Goal: Task Accomplishment & Management: Complete application form

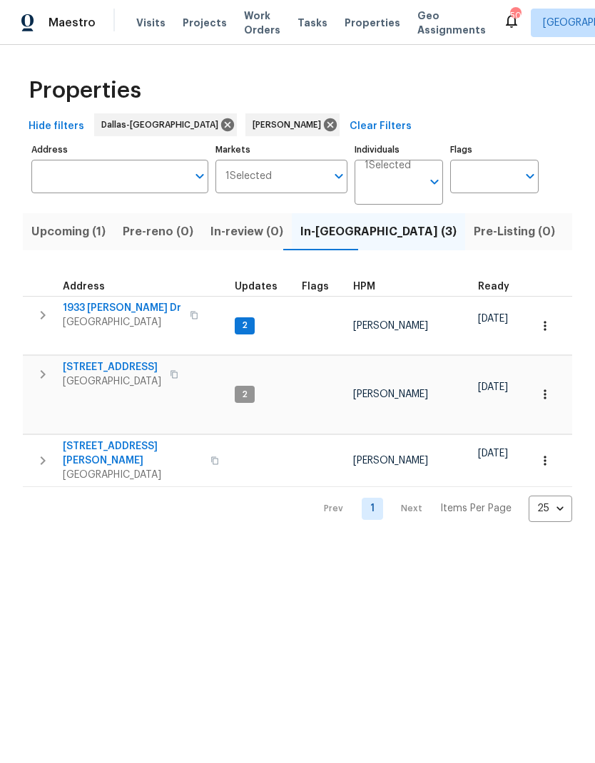
click at [93, 439] on span "[STREET_ADDRESS][PERSON_NAME]" at bounding box center [132, 453] width 139 height 29
click at [543, 453] on icon "button" at bounding box center [545, 460] width 14 height 14
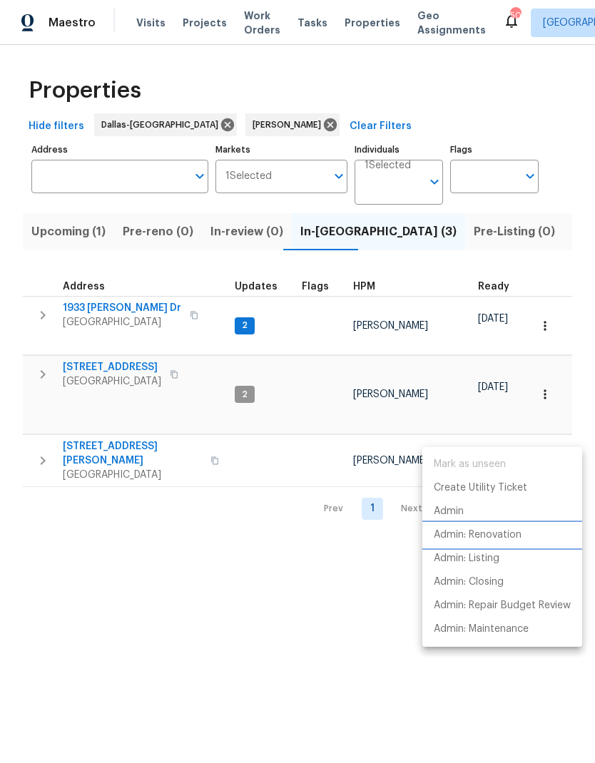
click at [498, 539] on p "Admin: Renovation" at bounding box center [478, 535] width 88 height 15
click at [226, 575] on div at bounding box center [297, 381] width 595 height 763
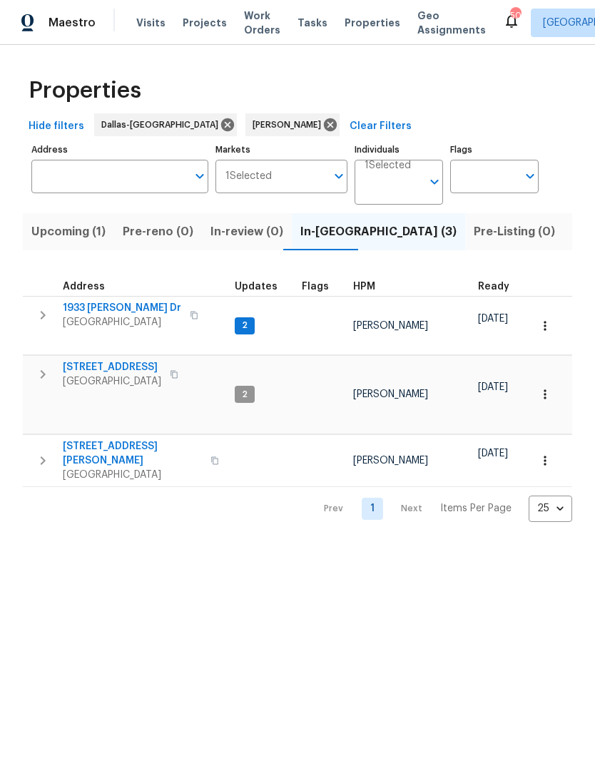
click at [572, 235] on span "Listed (16)" at bounding box center [601, 232] width 59 height 20
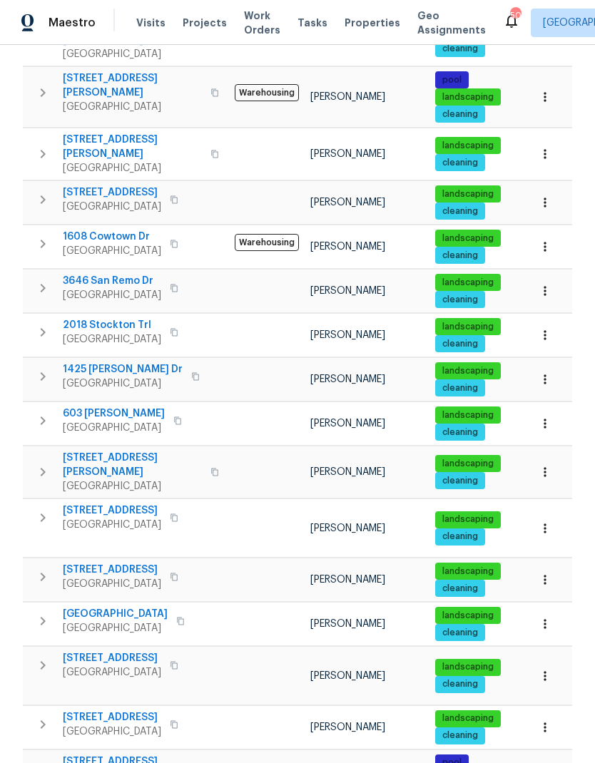
scroll to position [292, 0]
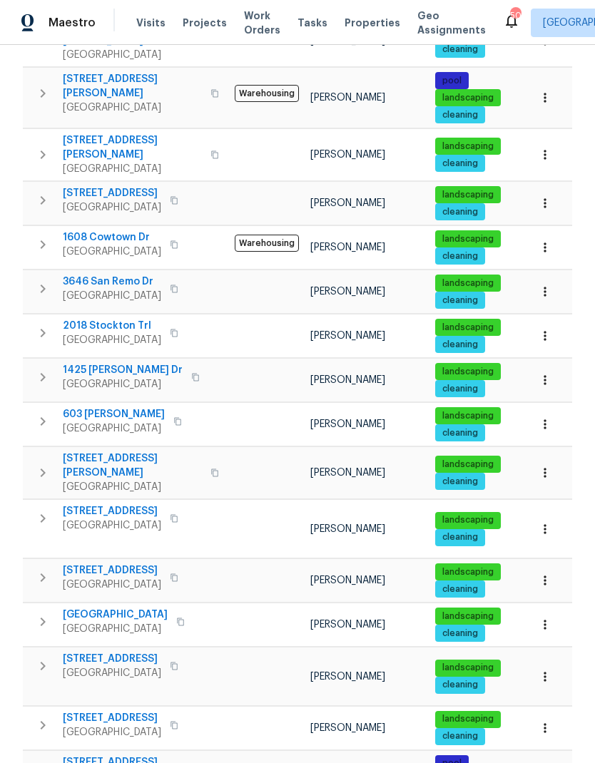
click at [143, 652] on span "[STREET_ADDRESS]" at bounding box center [112, 659] width 98 height 14
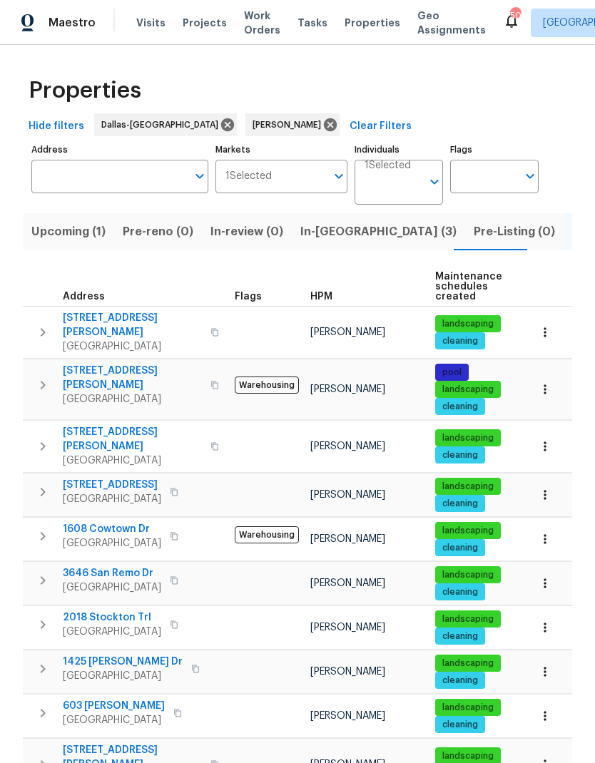
scroll to position [0, 0]
click at [319, 232] on span "In-[GEOGRAPHIC_DATA] (3)" at bounding box center [378, 232] width 156 height 20
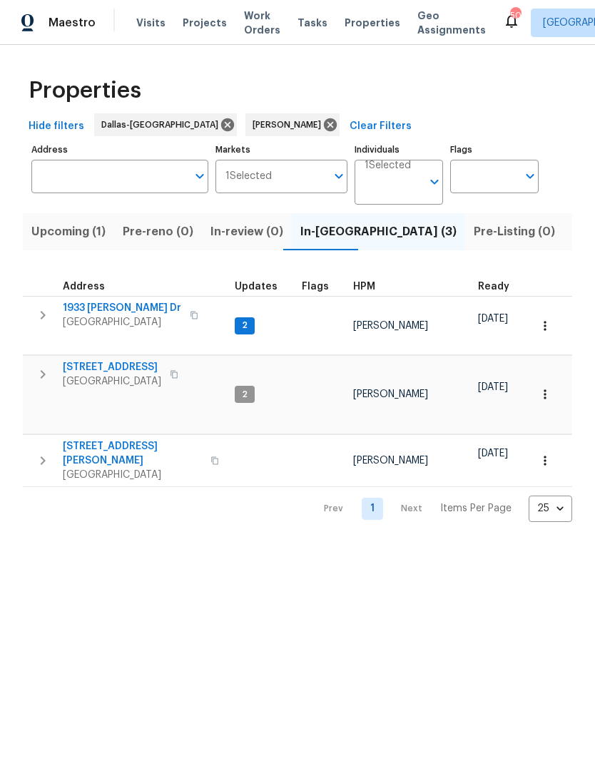
click at [114, 306] on span "1933 [PERSON_NAME] Dr" at bounding box center [122, 308] width 118 height 14
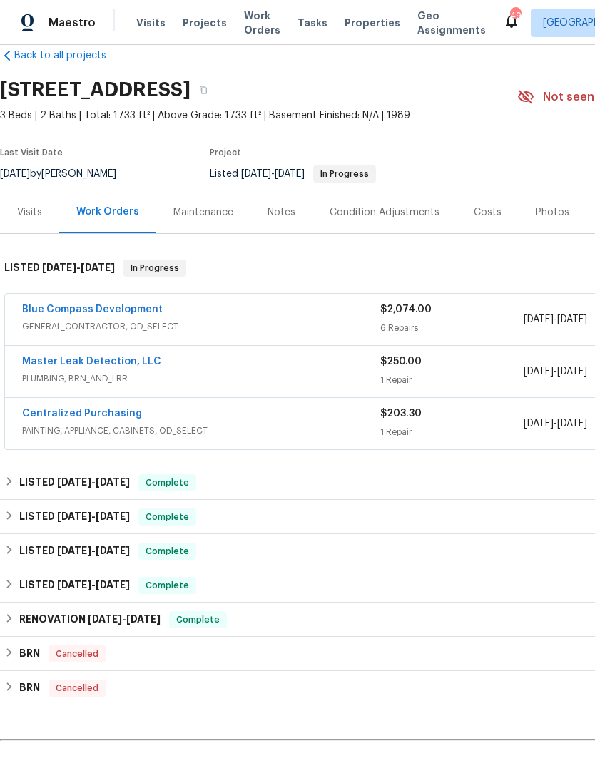
scroll to position [24, 0]
click at [88, 306] on link "Blue Compass Development" at bounding box center [92, 310] width 140 height 10
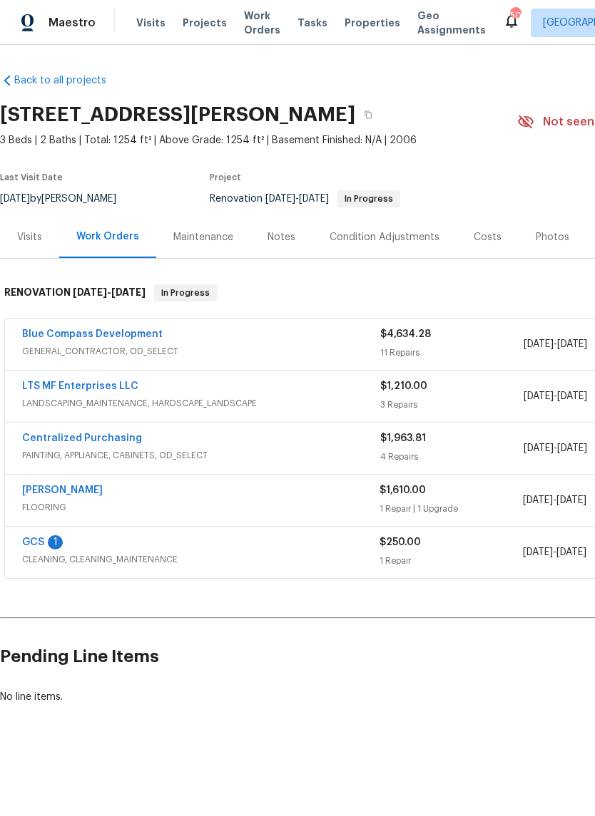
click at [63, 329] on link "Blue Compass Development" at bounding box center [92, 334] width 140 height 10
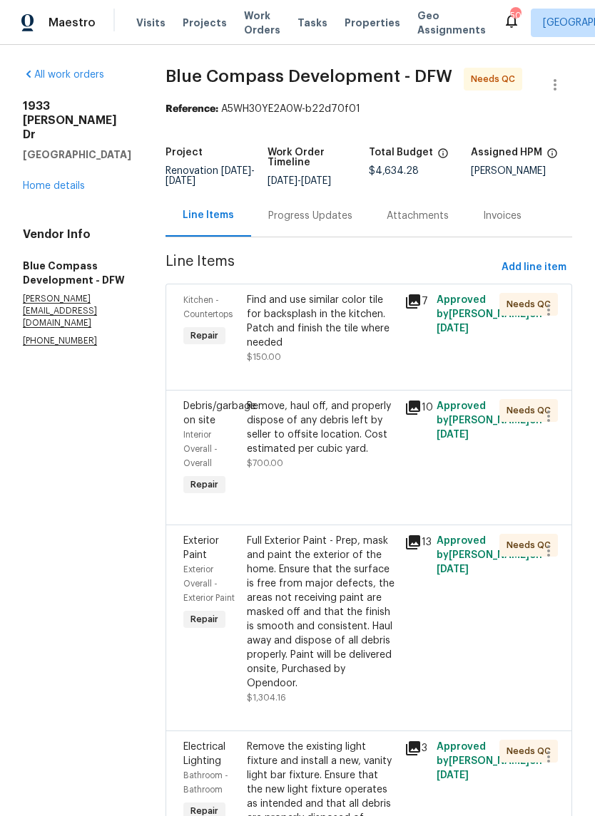
click at [420, 309] on icon at bounding box center [413, 301] width 14 height 14
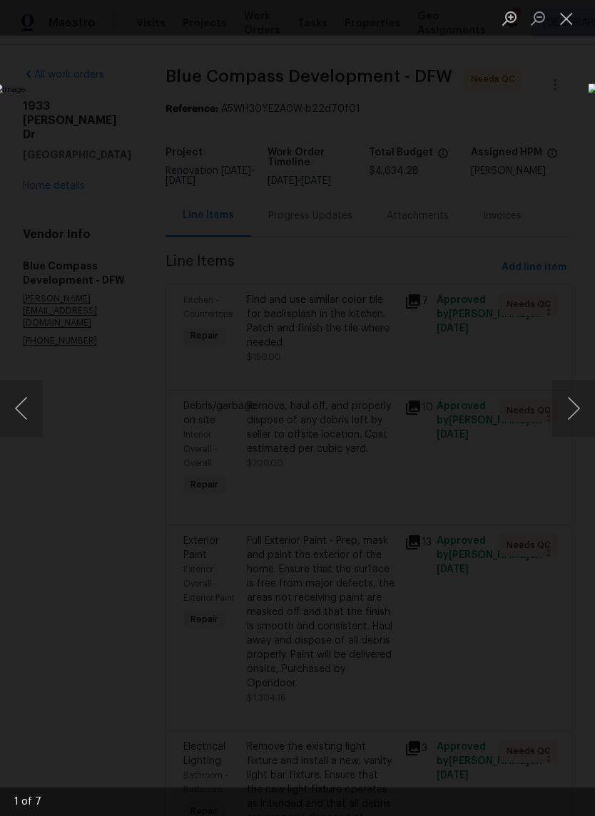
click at [574, 414] on button "Next image" at bounding box center [573, 408] width 43 height 57
click at [579, 409] on button "Next image" at bounding box center [573, 408] width 43 height 57
click at [572, 405] on button "Next image" at bounding box center [573, 408] width 43 height 57
click at [573, 403] on button "Next image" at bounding box center [573, 408] width 43 height 57
click at [573, 411] on button "Next image" at bounding box center [573, 408] width 43 height 57
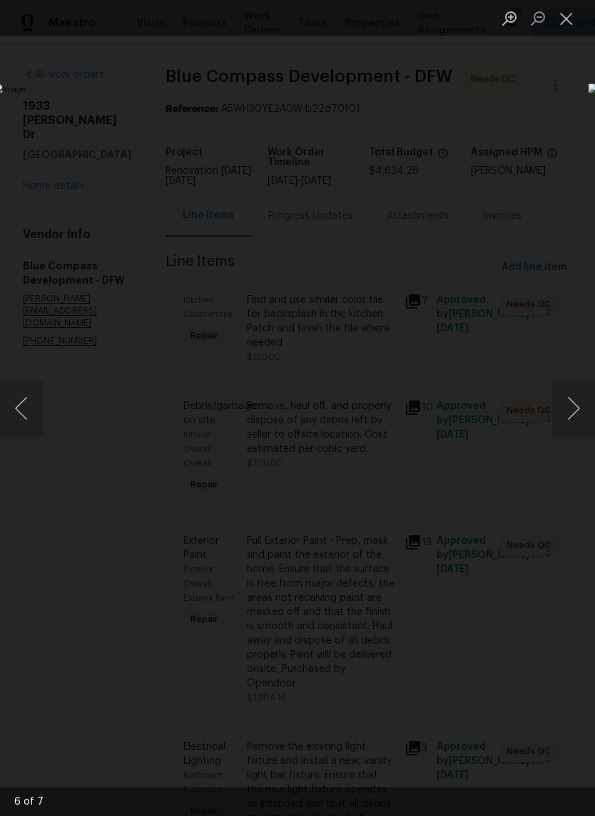
click at [574, 411] on button "Next image" at bounding box center [573, 408] width 43 height 57
click at [21, 419] on button "Previous image" at bounding box center [21, 408] width 43 height 57
click at [565, 23] on button "Close lightbox" at bounding box center [566, 18] width 29 height 25
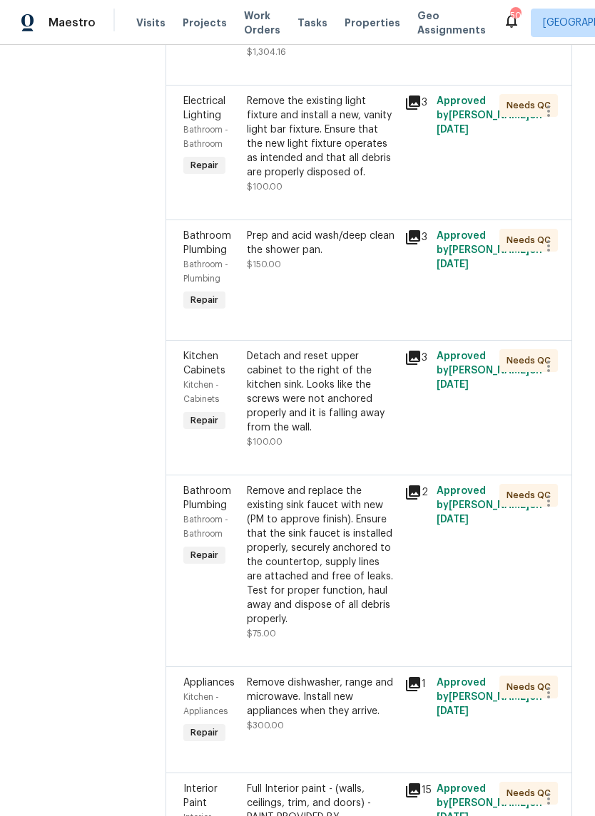
scroll to position [644, 0]
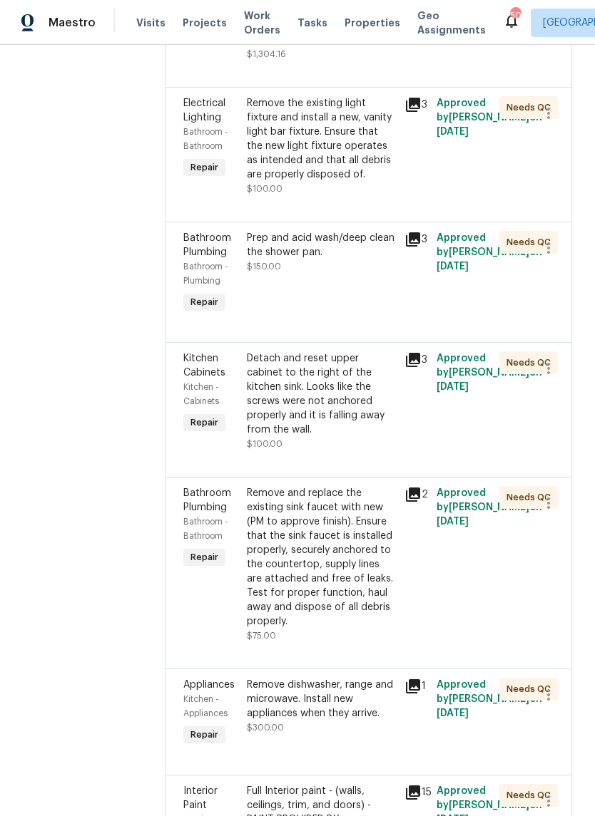
click at [350, 260] on div "Prep and acid wash/deep clean the shower pan." at bounding box center [322, 245] width 150 height 29
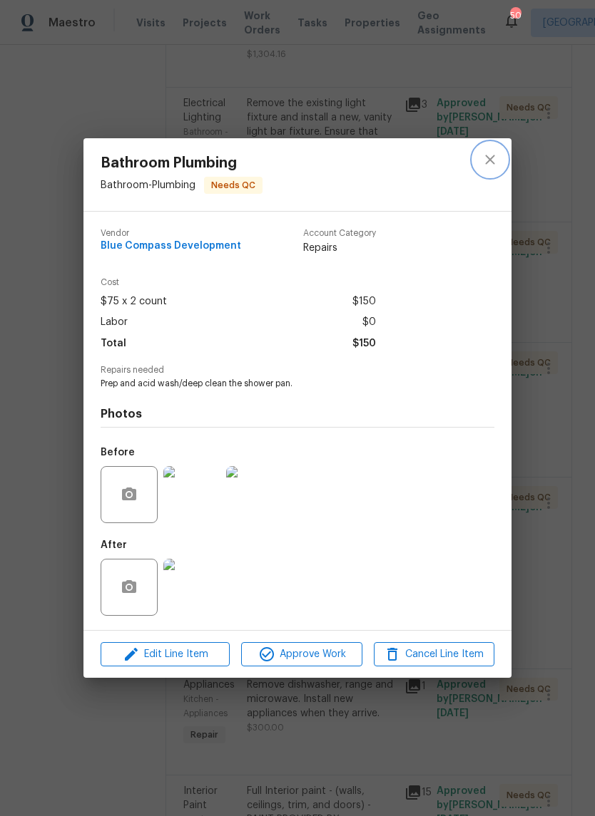
click at [486, 155] on icon "close" at bounding box center [489, 159] width 17 height 17
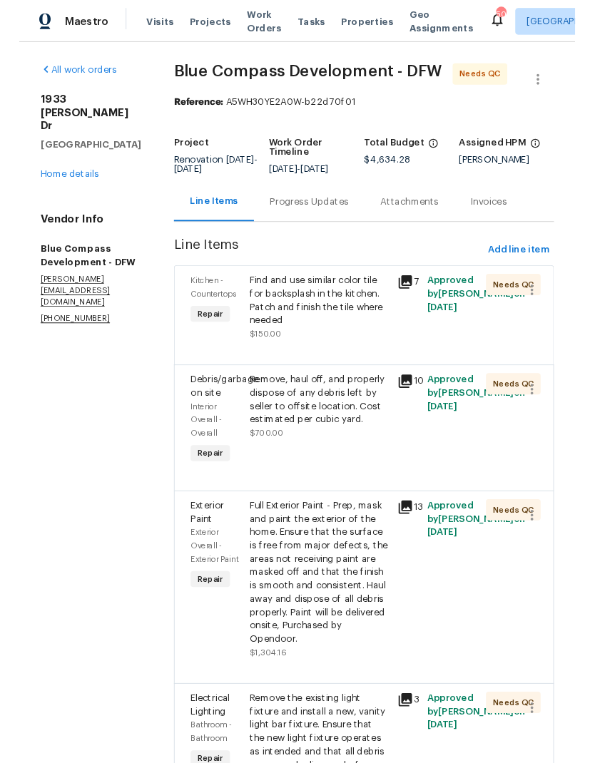
scroll to position [0, 0]
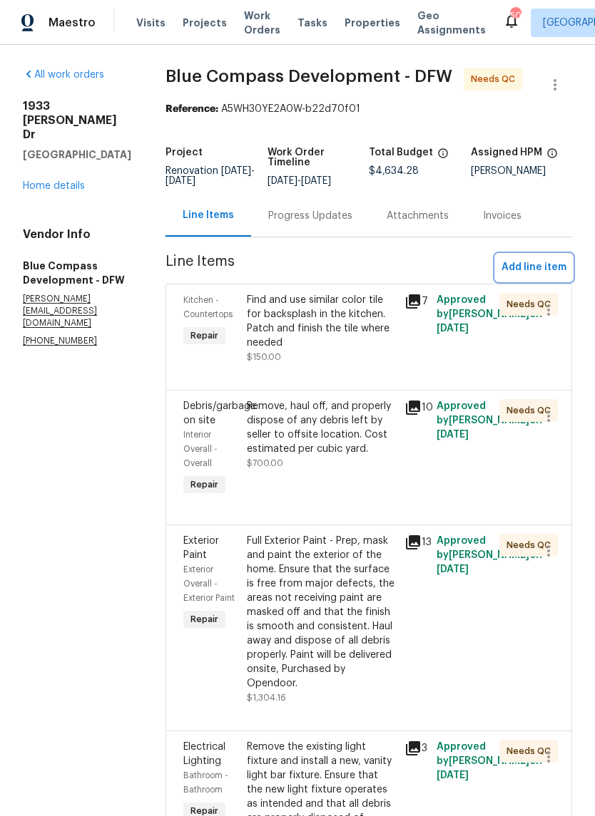
click at [533, 277] on span "Add line item" at bounding box center [533, 268] width 65 height 18
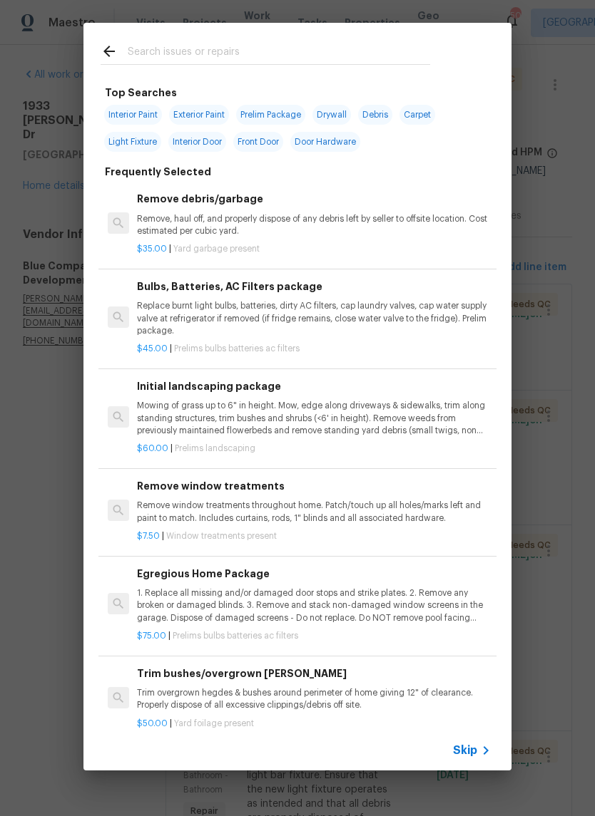
click at [223, 43] on input "text" at bounding box center [279, 53] width 302 height 21
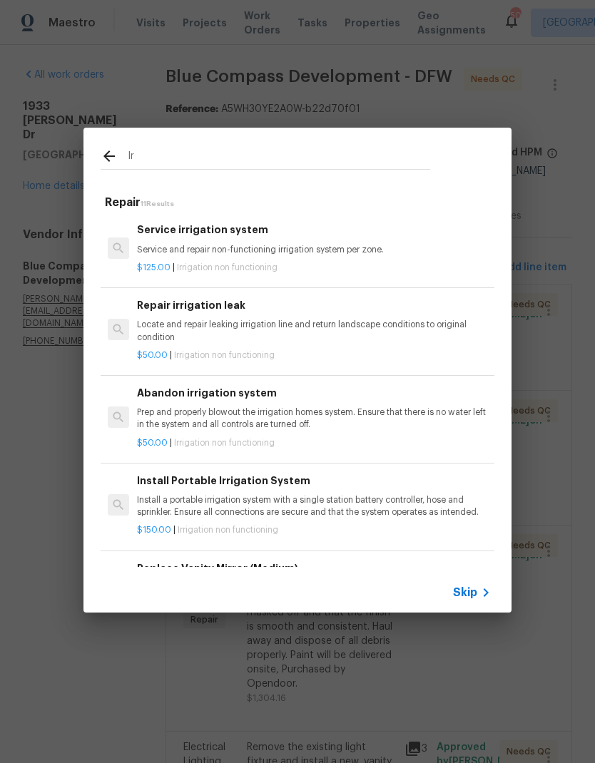
type input "I"
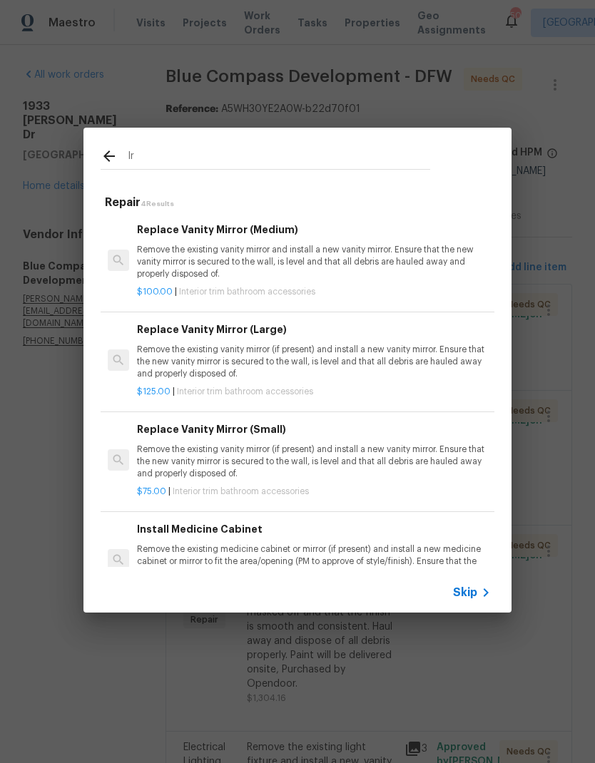
type input "I"
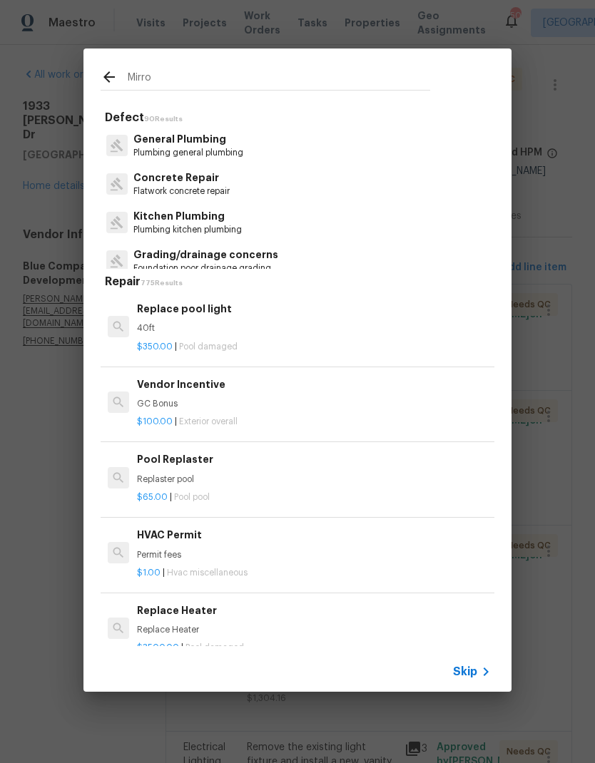
type input "Mirror"
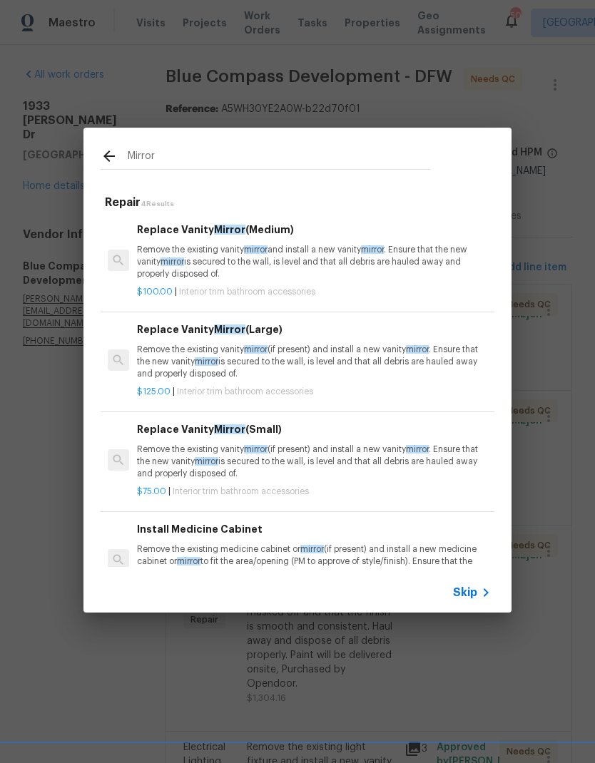
click at [343, 266] on p "Remove the existing vanity mirror and install a new vanity mirror . Ensure that…" at bounding box center [314, 262] width 354 height 36
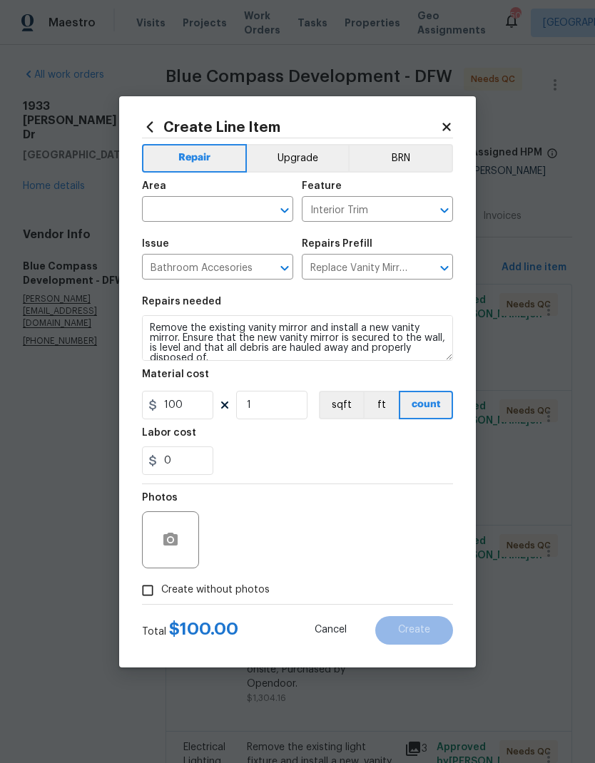
click at [222, 205] on input "text" at bounding box center [197, 211] width 111 height 22
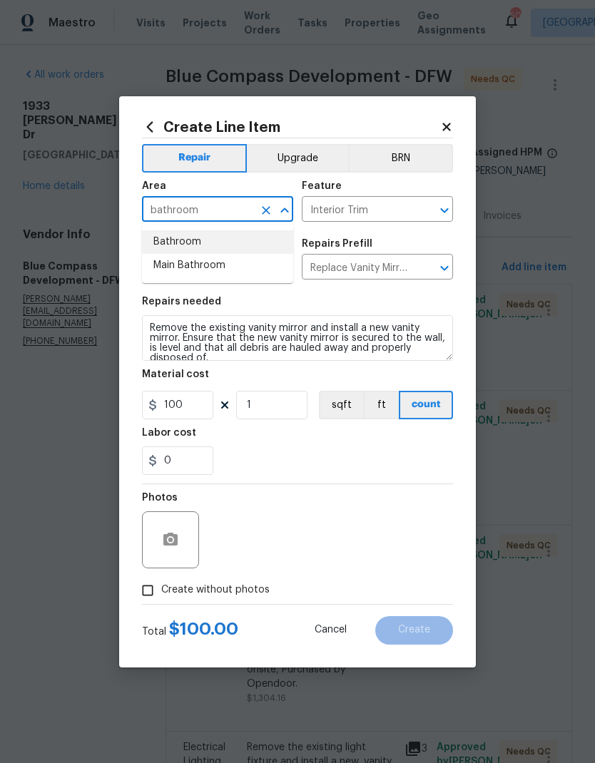
click at [212, 236] on li "Bathroom" at bounding box center [217, 242] width 151 height 24
type input "Bathroom"
click at [282, 407] on input "1" at bounding box center [271, 405] width 71 height 29
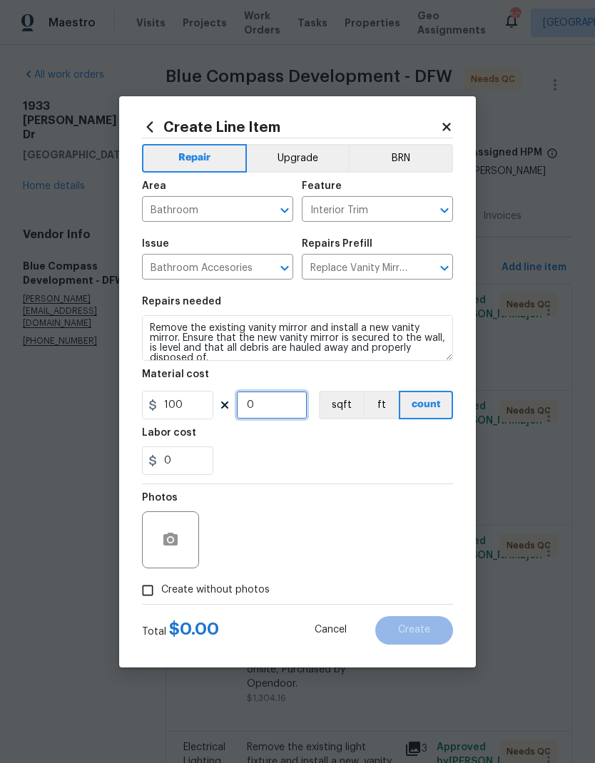
type input "2"
click at [352, 455] on div "0" at bounding box center [297, 460] width 311 height 29
click at [152, 588] on input "Create without photos" at bounding box center [147, 590] width 27 height 27
checkbox input "true"
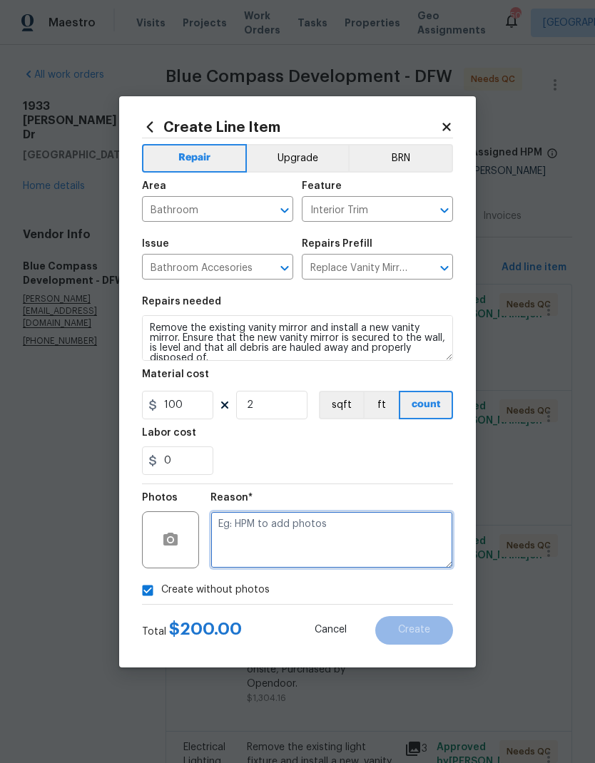
click at [366, 536] on textarea at bounding box center [331, 539] width 242 height 57
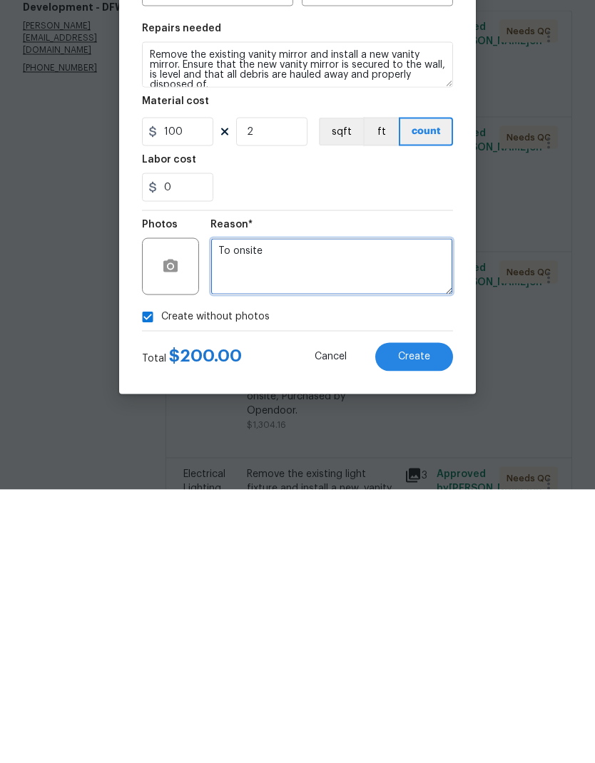
type textarea "To onsite"
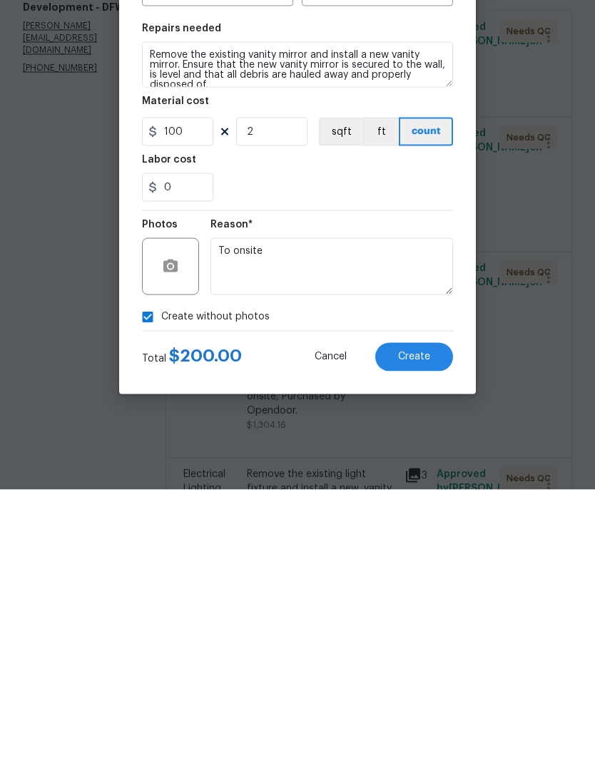
click at [419, 625] on span "Create" at bounding box center [414, 630] width 32 height 11
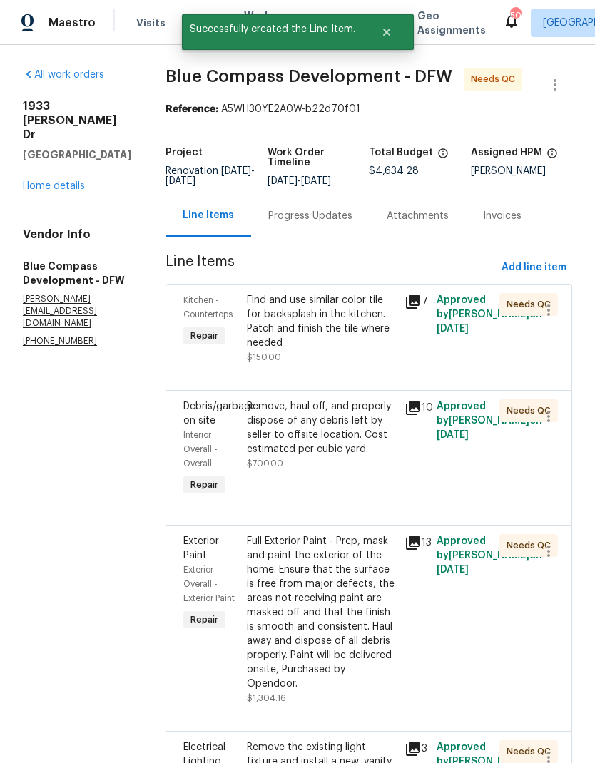
scroll to position [0, 0]
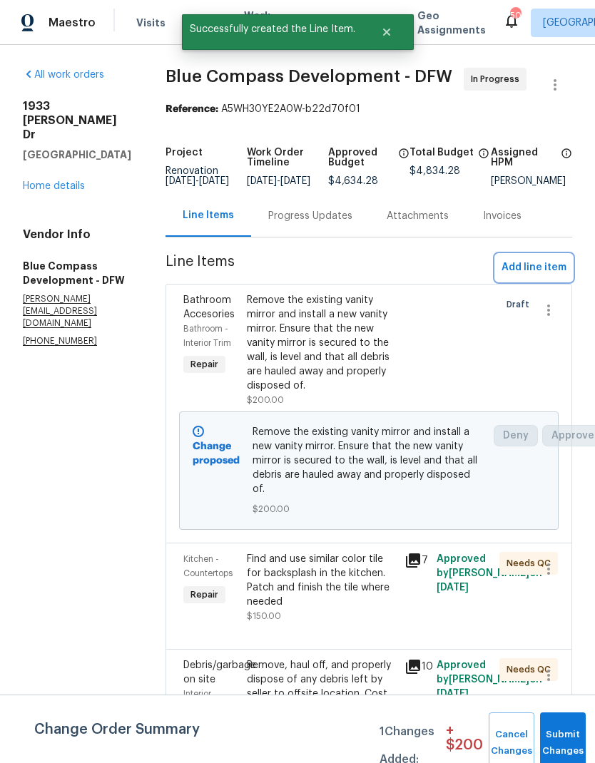
click at [531, 277] on span "Add line item" at bounding box center [533, 268] width 65 height 18
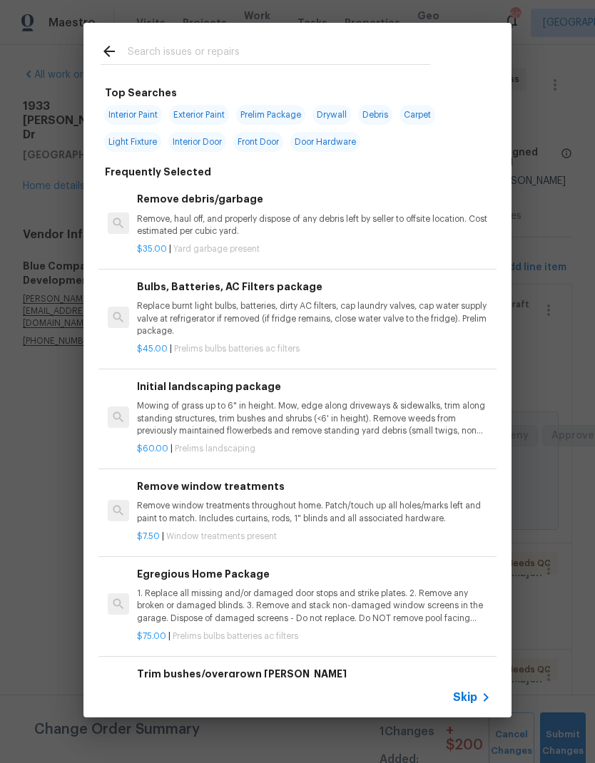
click at [227, 47] on input "text" at bounding box center [279, 53] width 302 height 21
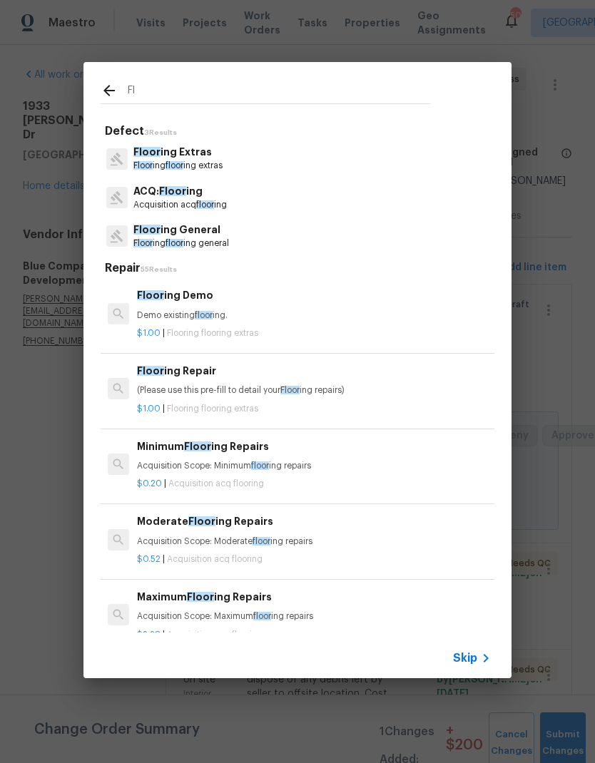
type input "F"
type input "Paint"
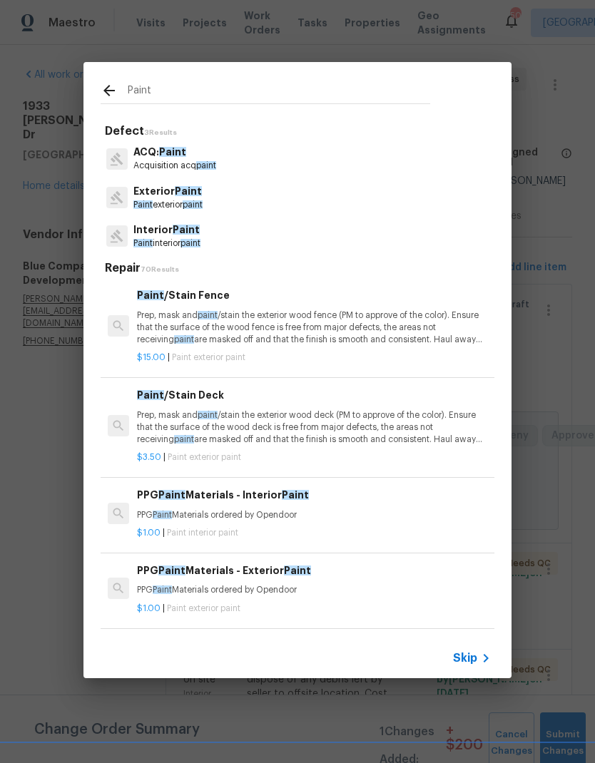
click at [183, 244] on p "Paint interior paint" at bounding box center [166, 243] width 67 height 12
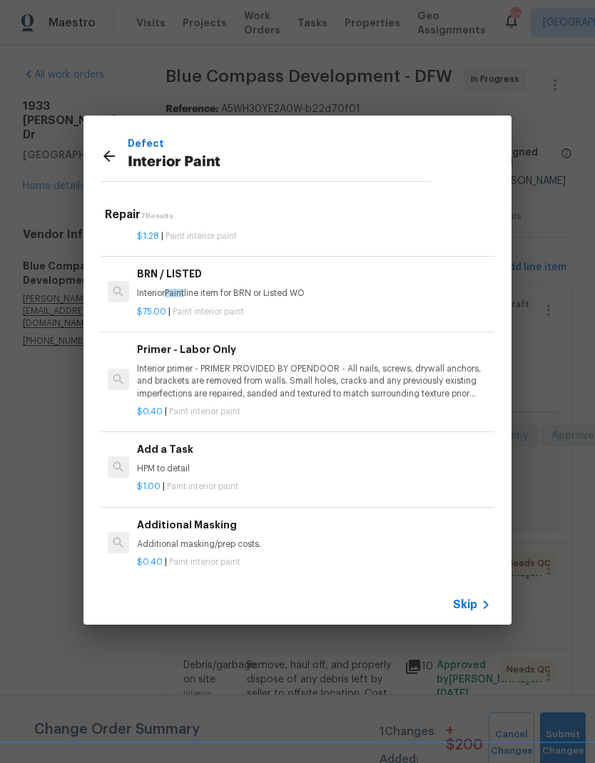
scroll to position [242, 0]
click at [229, 529] on div "Additional Masking Additional masking/prep costs." at bounding box center [314, 535] width 354 height 34
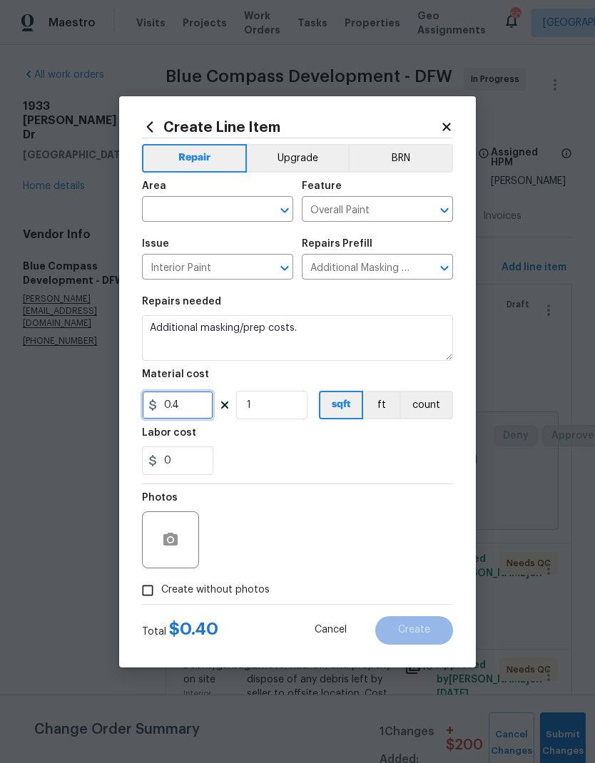
click at [203, 408] on input "0.4" at bounding box center [177, 405] width 71 height 29
type input "200"
click at [352, 452] on div "0" at bounding box center [297, 460] width 311 height 29
click at [212, 219] on input "text" at bounding box center [197, 211] width 111 height 22
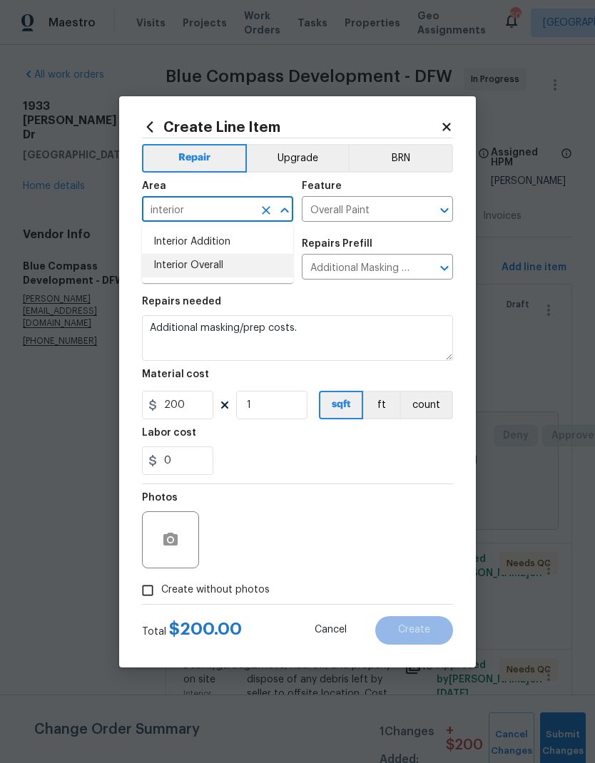
click at [233, 267] on li "Interior Overall" at bounding box center [217, 266] width 151 height 24
type input "Interior Overall"
click at [334, 453] on div "0" at bounding box center [297, 460] width 311 height 29
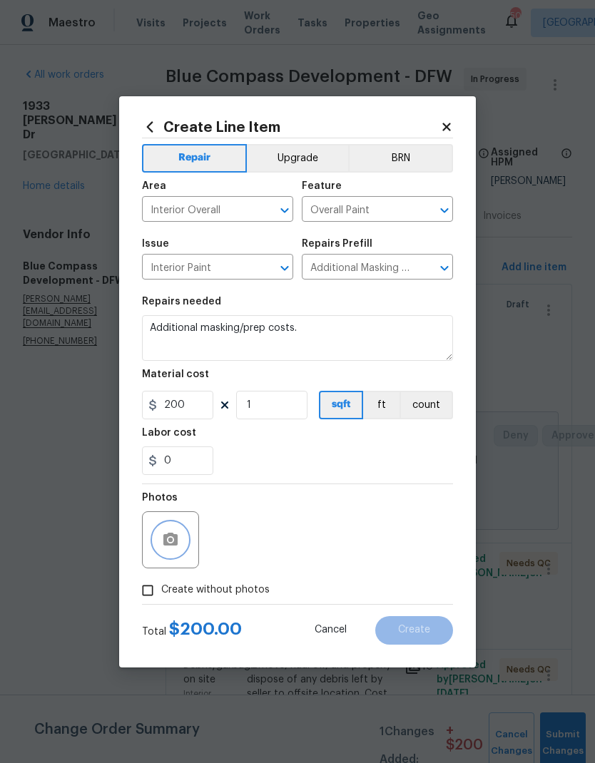
click at [182, 537] on button "button" at bounding box center [170, 540] width 34 height 34
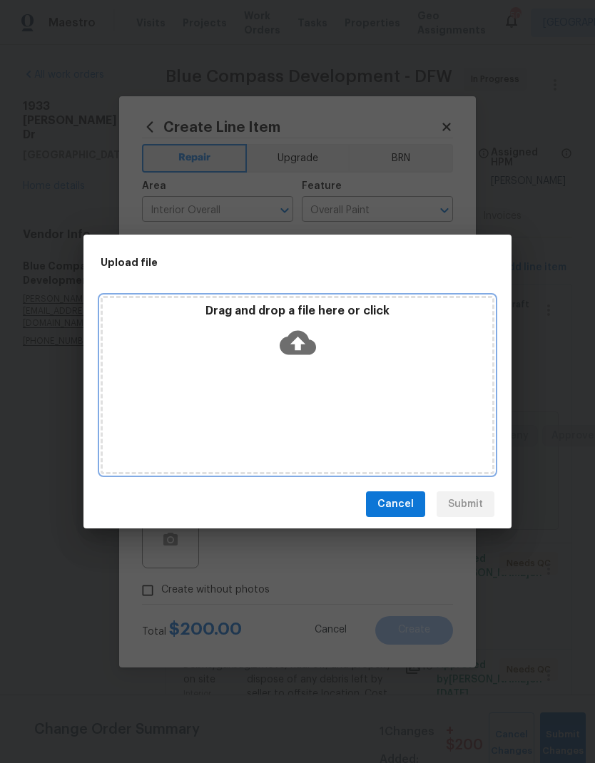
click at [305, 342] on icon at bounding box center [298, 343] width 36 height 24
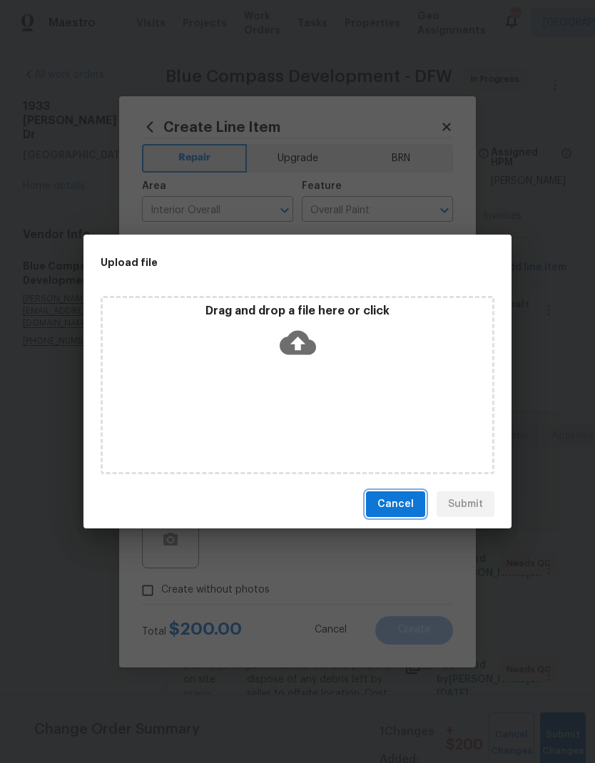
click at [396, 510] on span "Cancel" at bounding box center [395, 505] width 36 height 18
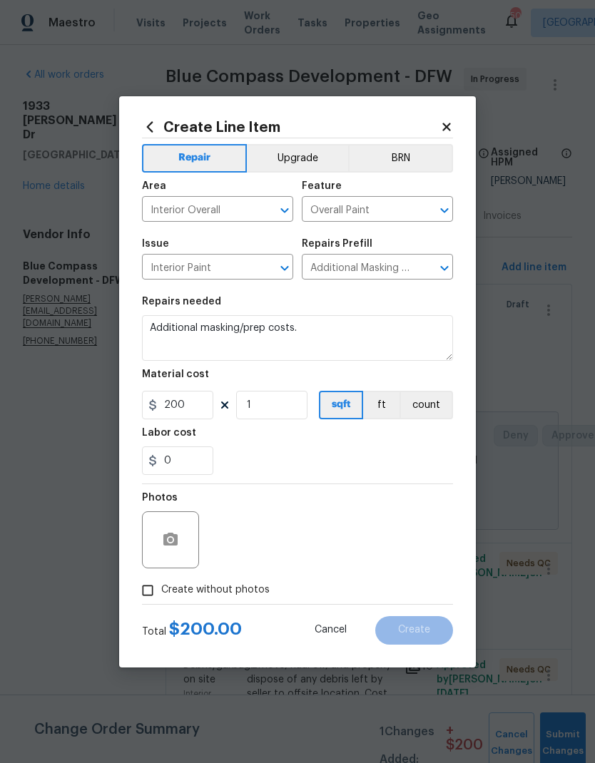
click at [145, 585] on input "Create without photos" at bounding box center [147, 590] width 27 height 27
checkbox input "true"
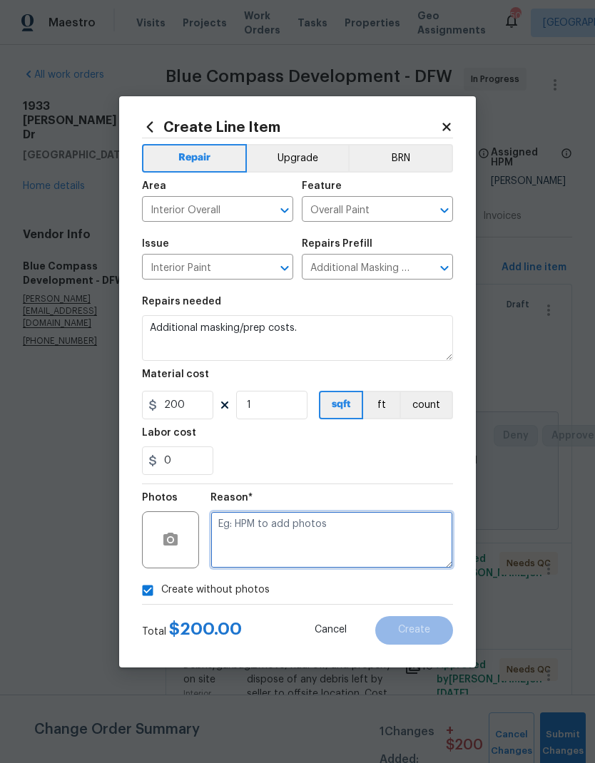
click at [364, 543] on textarea at bounding box center [331, 539] width 242 height 57
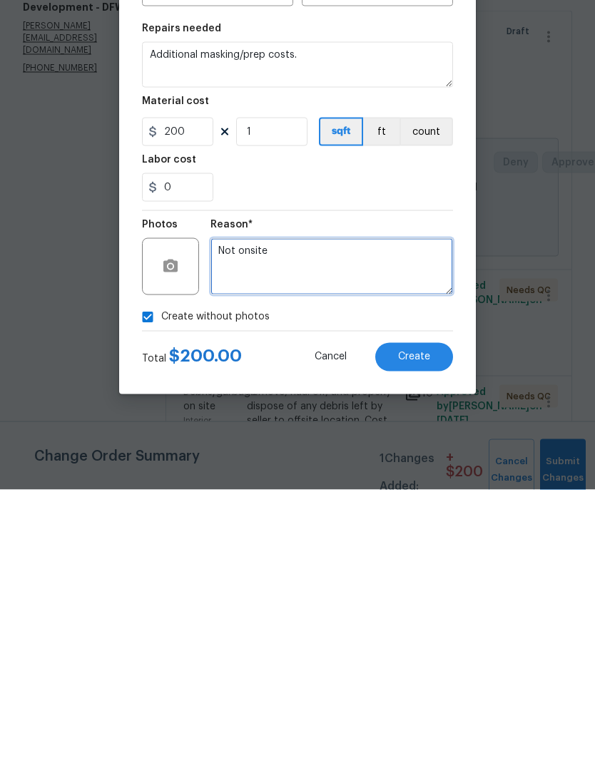
type textarea "Not onsite"
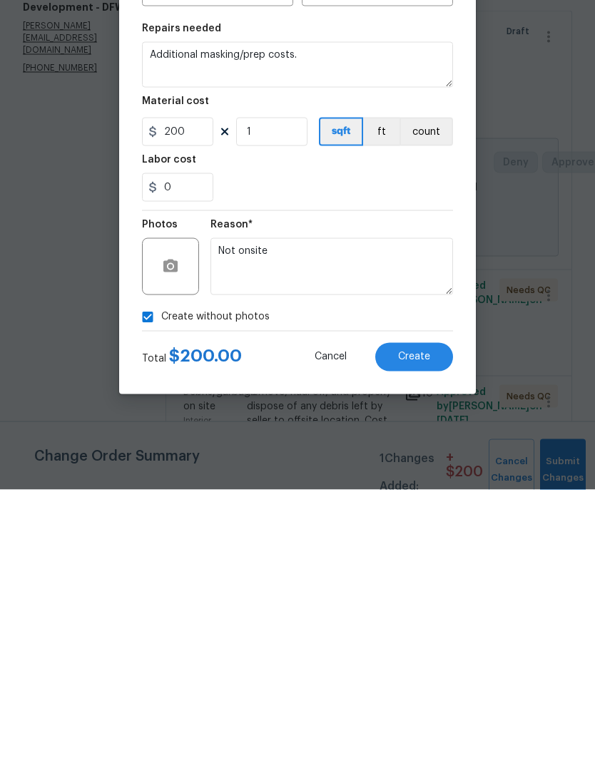
click at [344, 446] on div "0" at bounding box center [297, 460] width 311 height 29
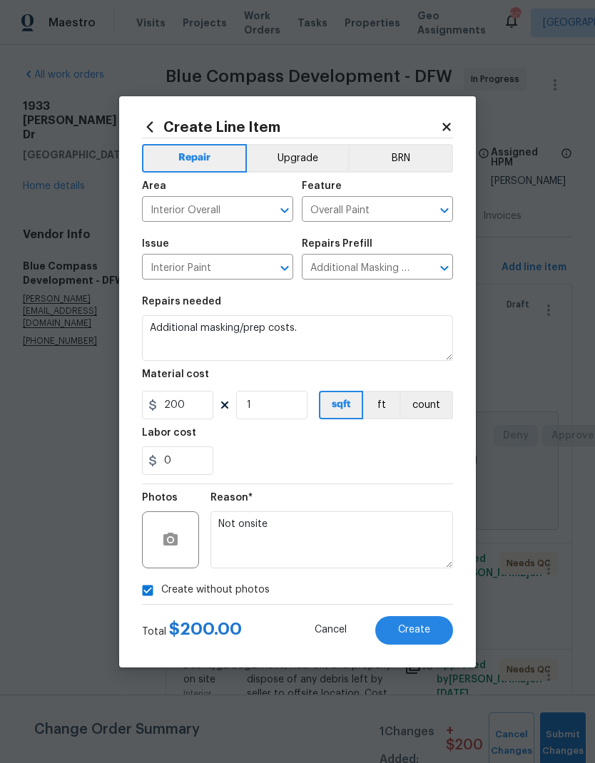
click at [409, 642] on button "Create" at bounding box center [414, 630] width 78 height 29
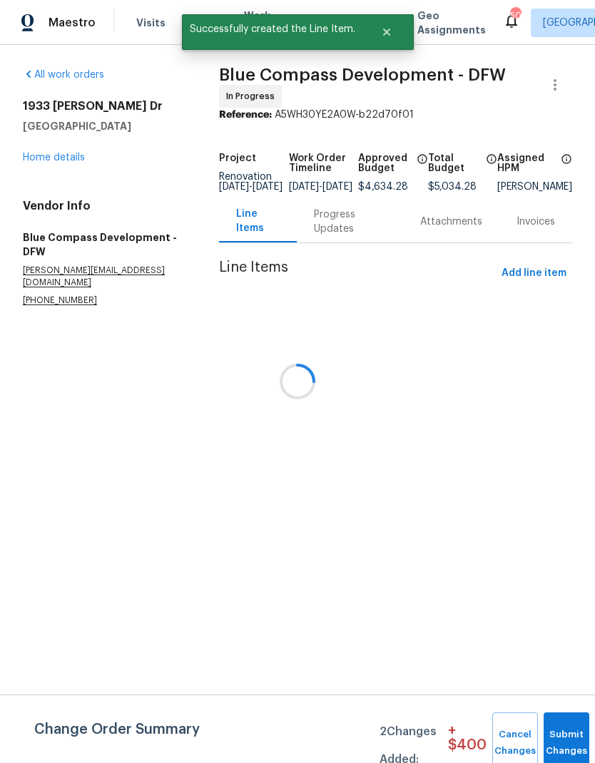
scroll to position [0, 0]
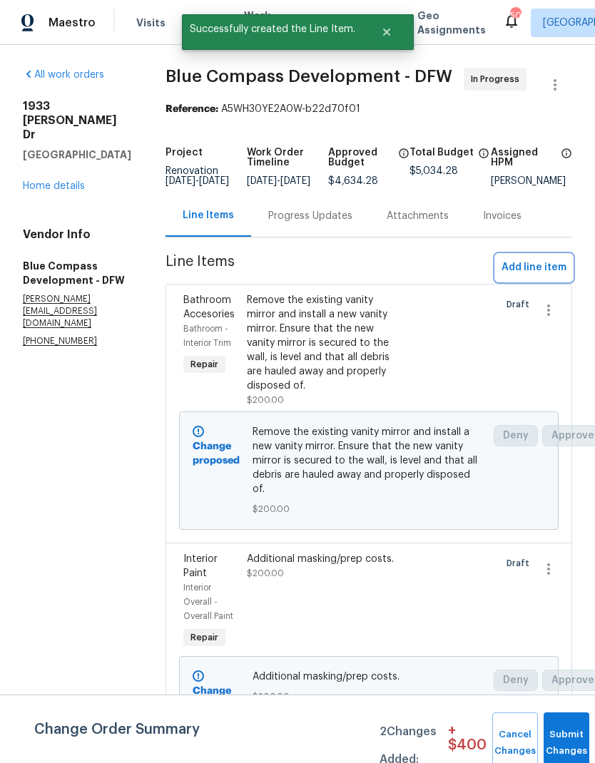
click at [541, 277] on span "Add line item" at bounding box center [533, 268] width 65 height 18
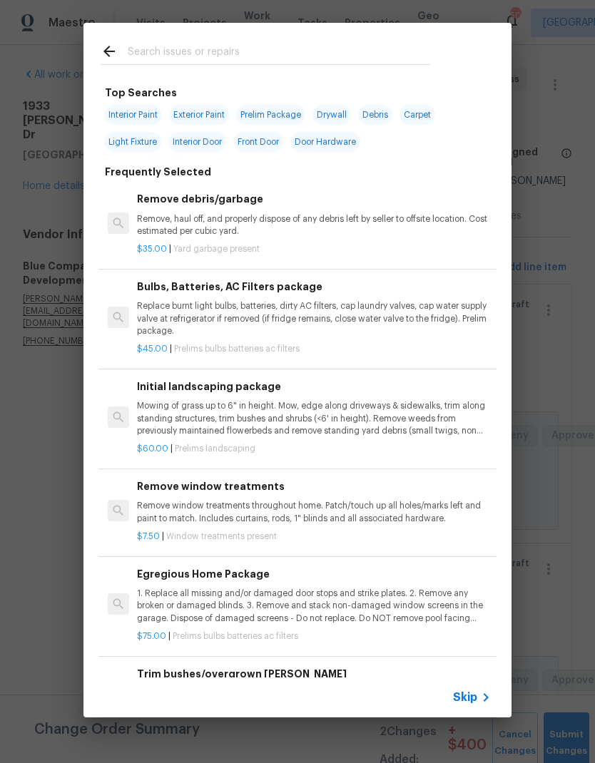
scroll to position [-1, 0]
click at [218, 43] on input "text" at bounding box center [279, 53] width 302 height 21
type input "Faucet"
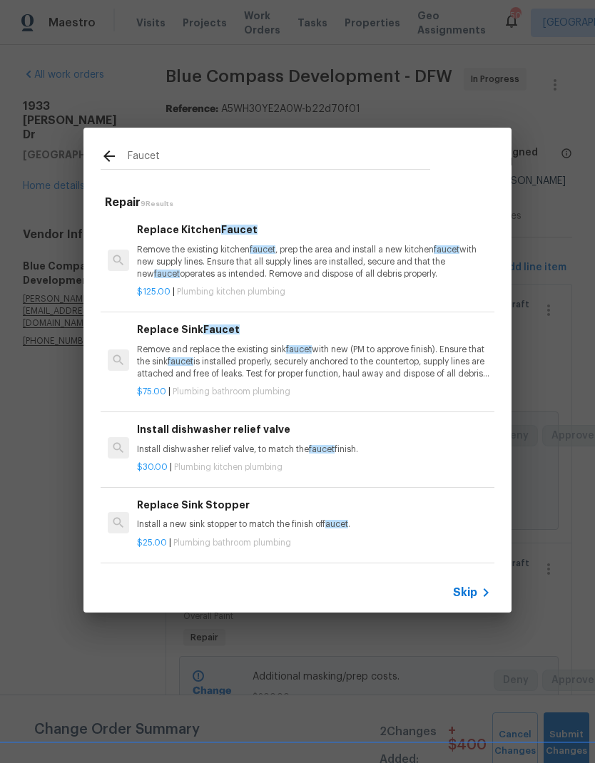
click at [343, 250] on p "Remove the existing kitchen faucet , prep the area and install a new kitchen fa…" at bounding box center [314, 262] width 354 height 36
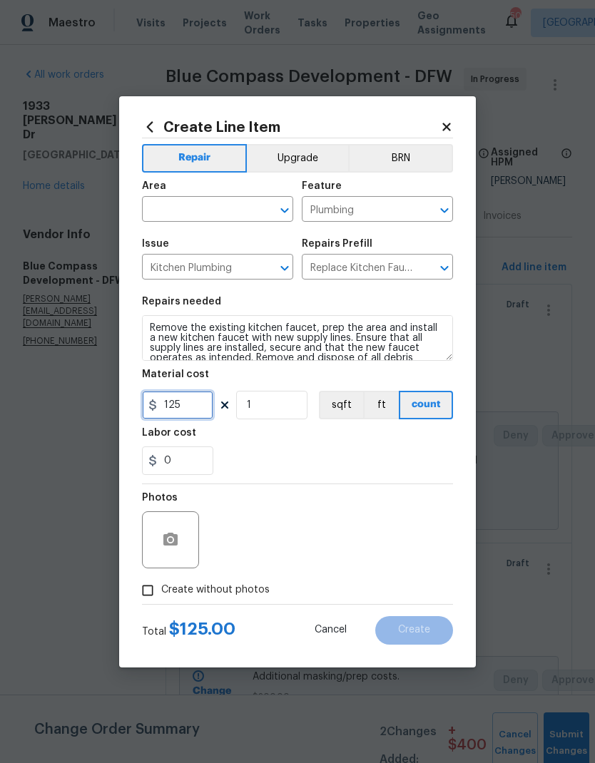
click at [204, 410] on input "125" at bounding box center [177, 405] width 71 height 29
type input "150"
click at [363, 457] on div "0" at bounding box center [297, 460] width 311 height 29
click at [235, 202] on input "text" at bounding box center [197, 211] width 111 height 22
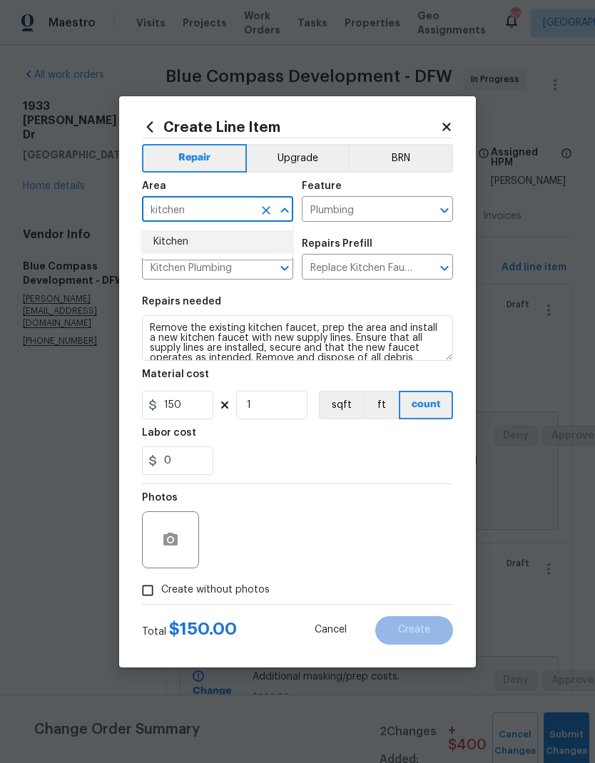
click at [230, 231] on li "Kitchen" at bounding box center [217, 242] width 151 height 24
type input "Kitchen"
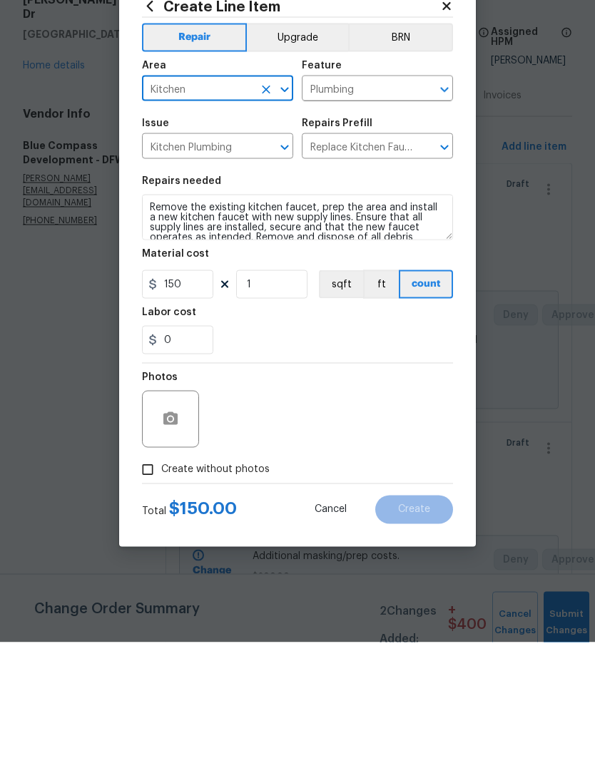
click at [153, 577] on input "Create without photos" at bounding box center [147, 590] width 27 height 27
checkbox input "true"
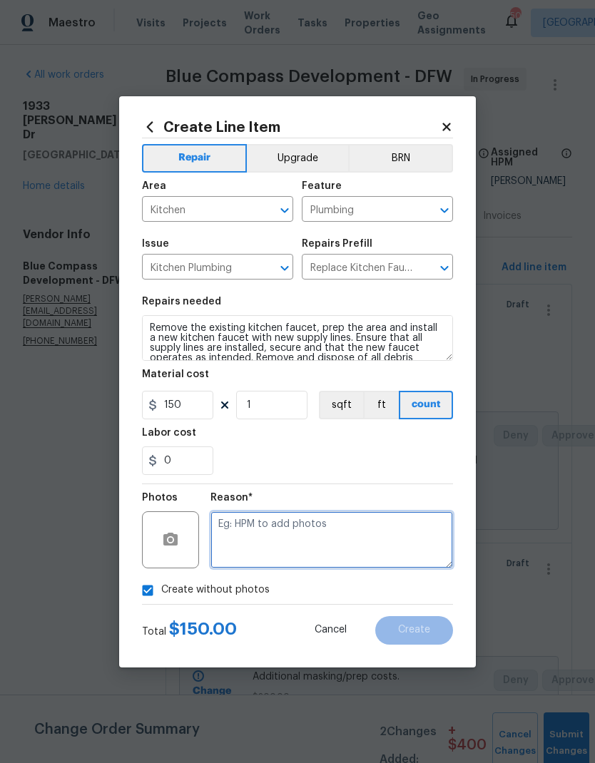
click at [329, 533] on textarea at bounding box center [331, 539] width 242 height 57
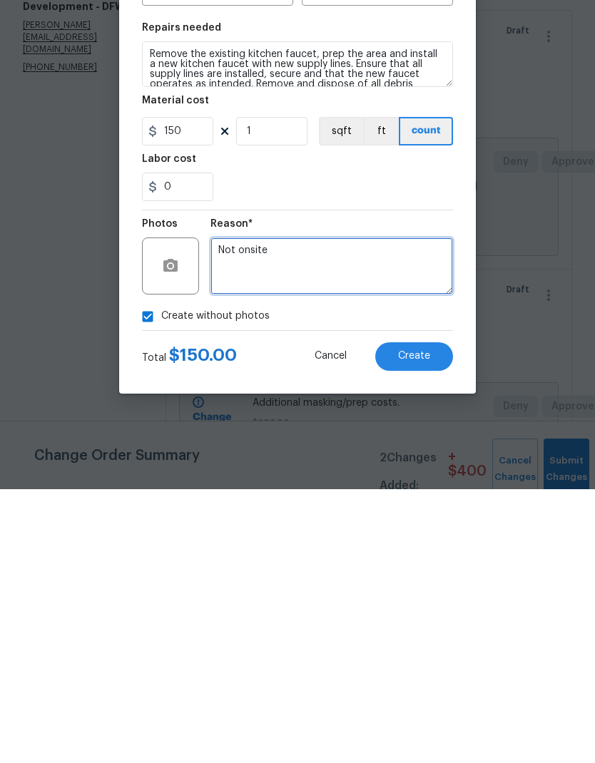
type textarea "Not onsite"
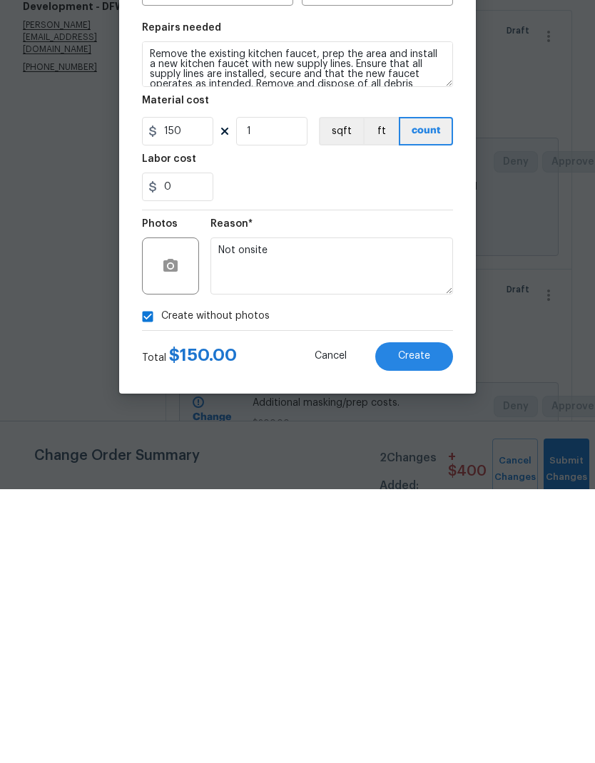
click at [341, 288] on section "Repairs needed Remove the existing kitchen faucet, prep the area and install a …" at bounding box center [297, 385] width 311 height 195
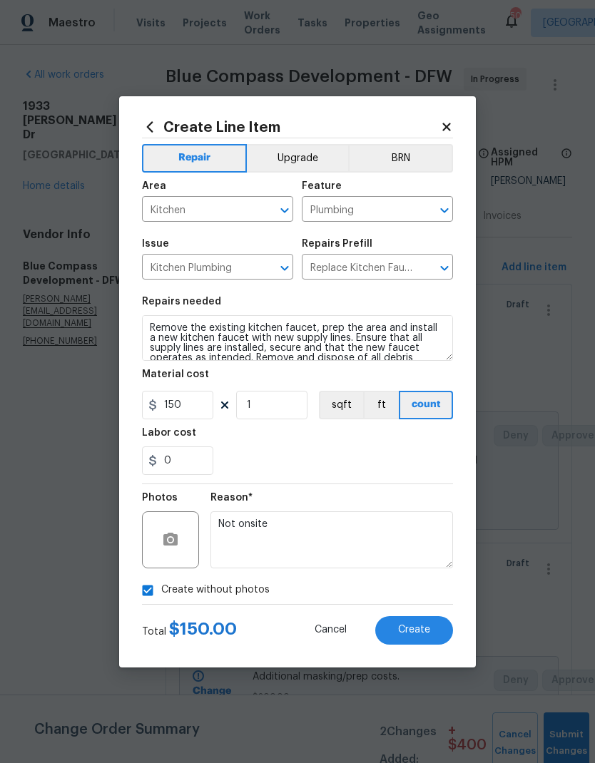
click at [429, 635] on span "Create" at bounding box center [414, 630] width 32 height 11
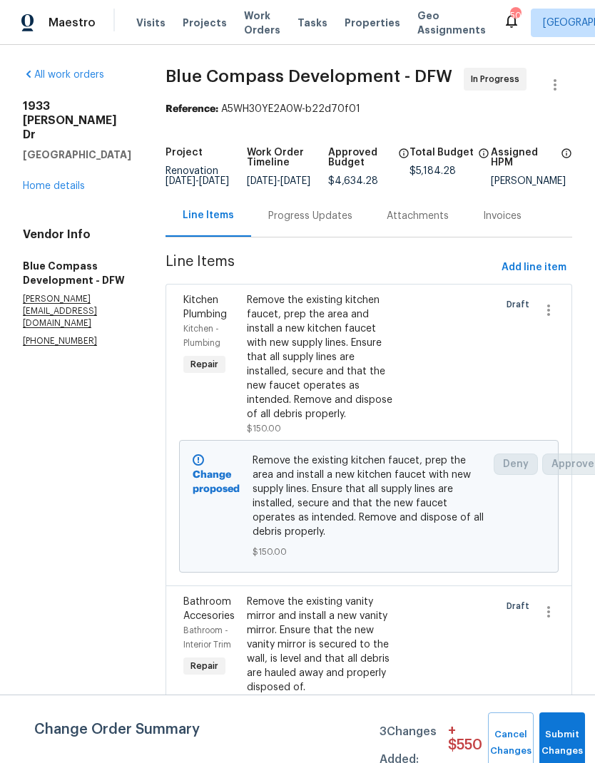
scroll to position [0, 0]
click at [558, 737] on button "Submit Changes" at bounding box center [562, 742] width 46 height 61
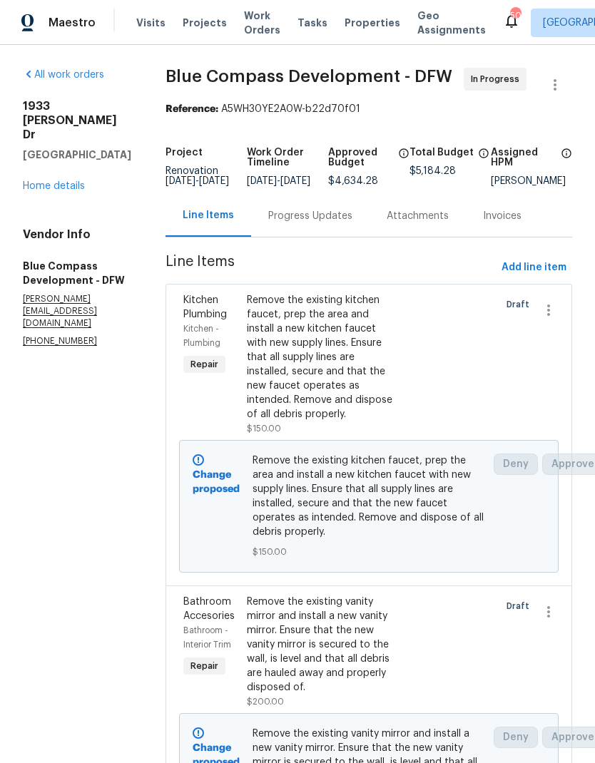
click at [59, 181] on link "Home details" at bounding box center [54, 186] width 62 height 10
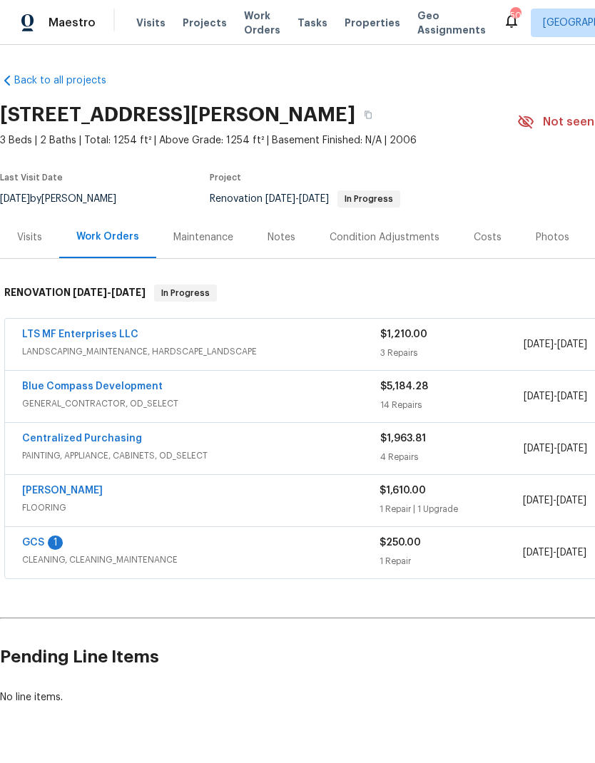
click at [66, 334] on link "LTS MF Enterprises LLC" at bounding box center [80, 334] width 116 height 10
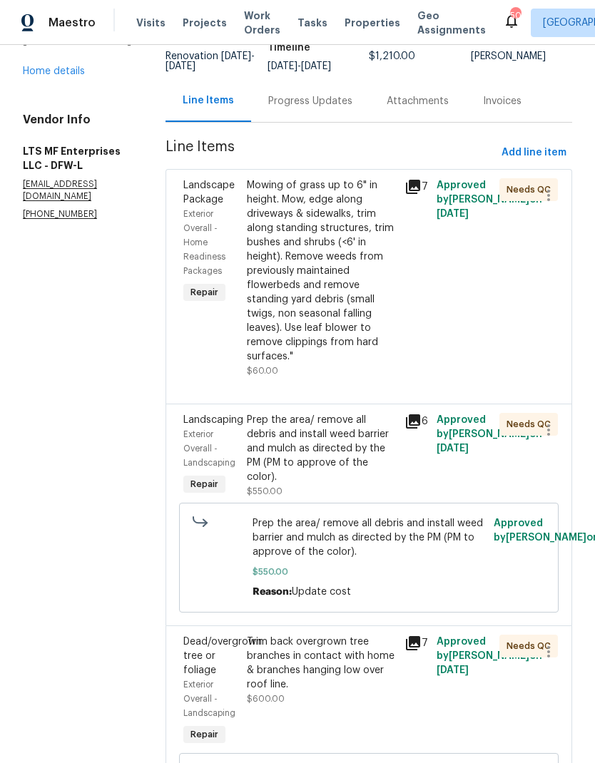
scroll to position [123, 0]
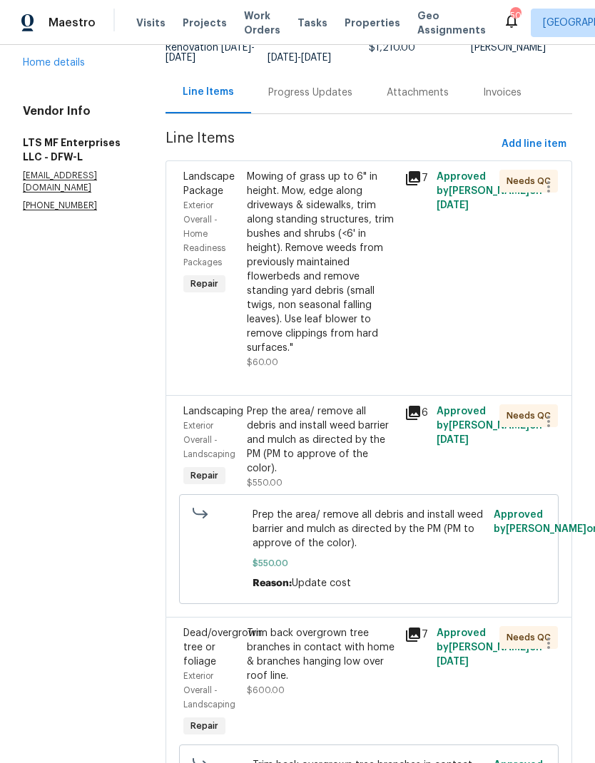
click at [317, 404] on div "Prep the area/ remove all debris and install weed barrier and mulch as directed…" at bounding box center [322, 439] width 150 height 71
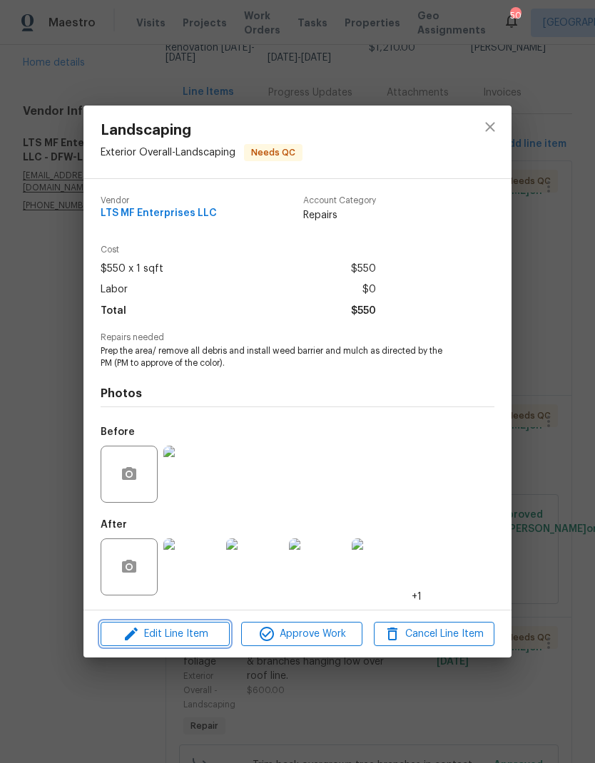
click at [206, 630] on span "Edit Line Item" at bounding box center [165, 634] width 121 height 18
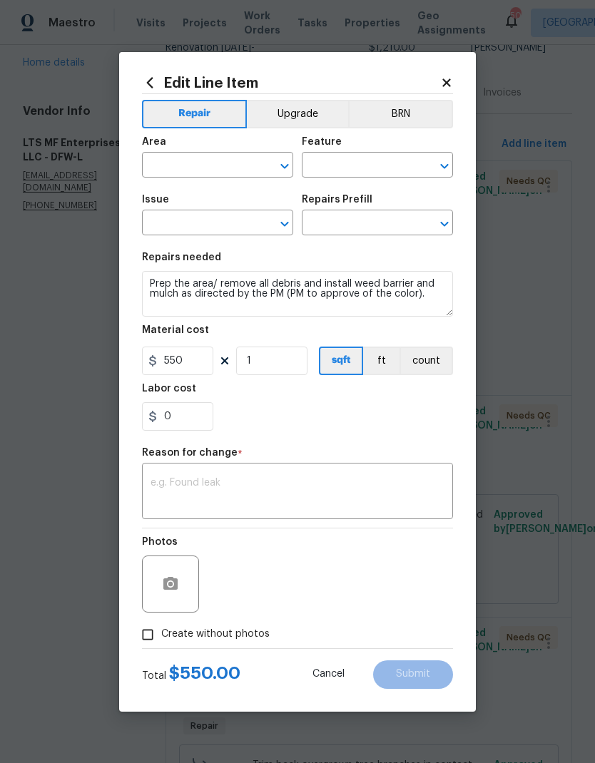
type input "Exterior Overall"
type input "Landscaping"
type input "Apply Weed barrier & Mulch/Bark $0.60"
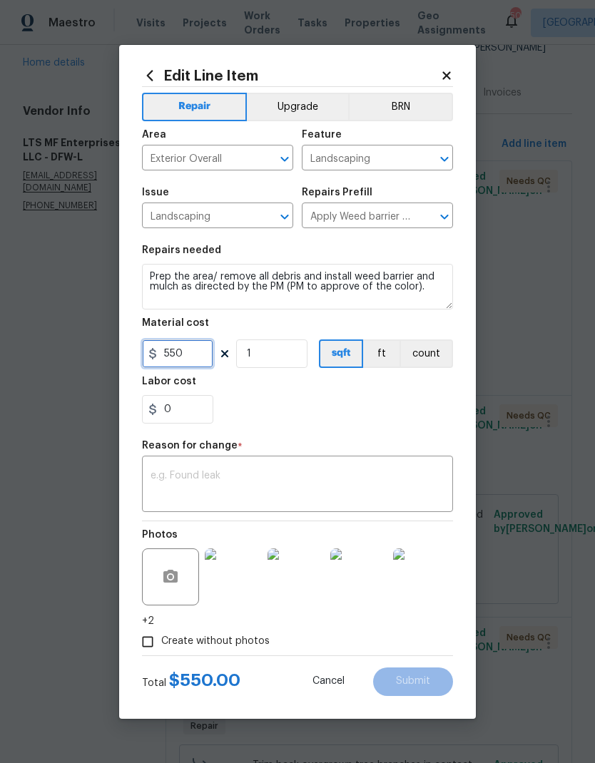
click at [203, 343] on input "550" at bounding box center [177, 353] width 71 height 29
click at [198, 361] on input "550" at bounding box center [177, 353] width 71 height 29
click at [457, 68] on div "Edit Line Item Repair Upgrade BRN Area Exterior Overall ​ Feature Landscaping ​…" at bounding box center [297, 382] width 357 height 674
click at [446, 72] on icon at bounding box center [446, 75] width 8 height 8
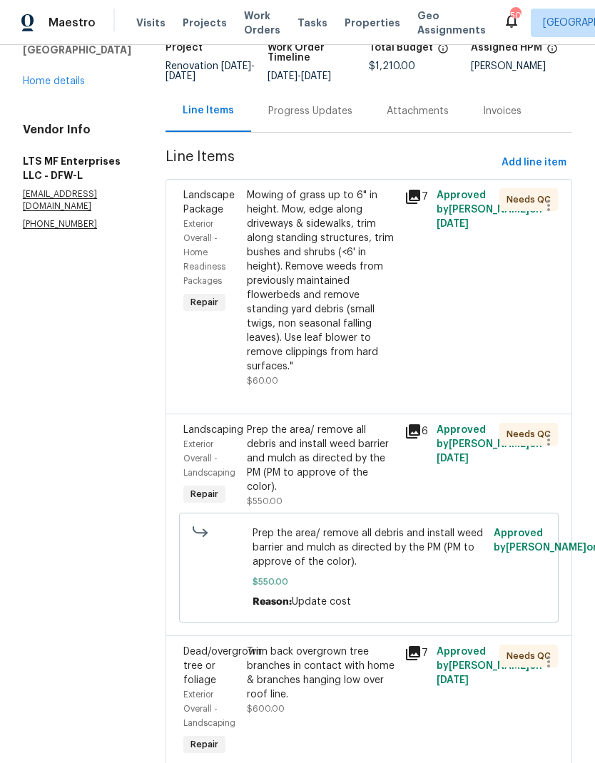
scroll to position [106, 0]
click at [314, 422] on div "Prep the area/ remove all debris and install weed barrier and mulch as directed…" at bounding box center [322, 457] width 150 height 71
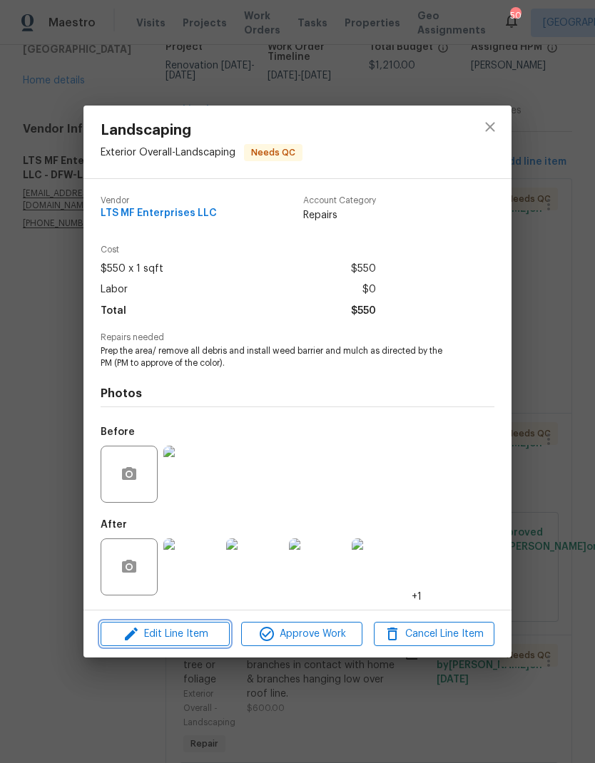
click at [178, 636] on span "Edit Line Item" at bounding box center [165, 634] width 121 height 18
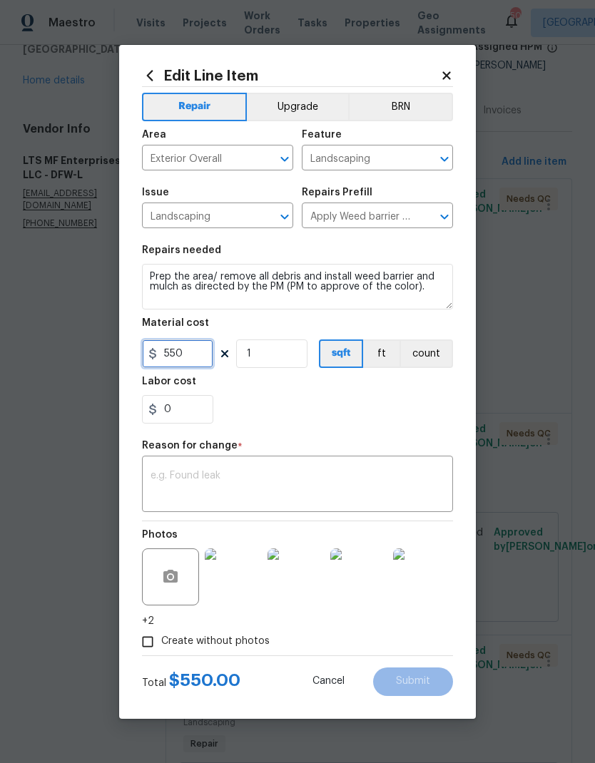
click at [207, 354] on input "550" at bounding box center [177, 353] width 71 height 29
type input "490"
click at [364, 411] on div "0" at bounding box center [297, 409] width 311 height 29
click at [345, 479] on textarea at bounding box center [297, 486] width 294 height 30
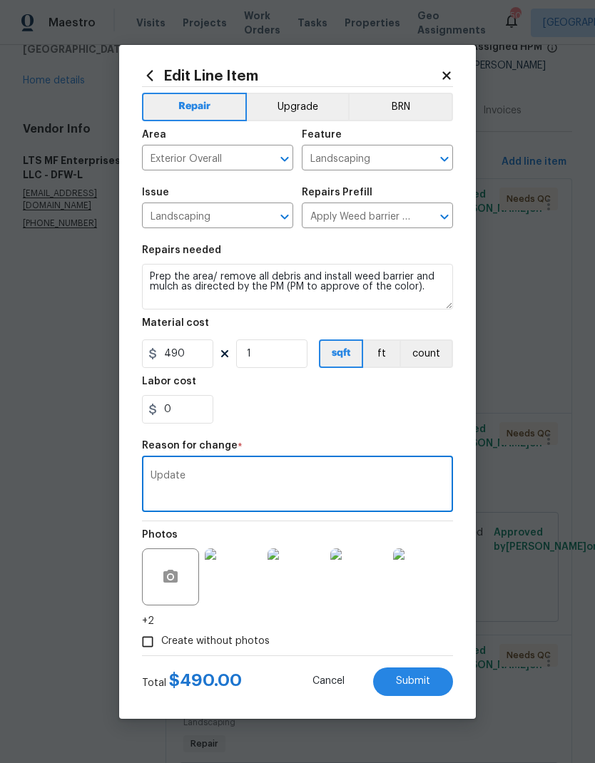
type textarea "Update"
click at [400, 424] on div "0" at bounding box center [297, 409] width 311 height 29
click at [426, 681] on span "Submit" at bounding box center [413, 681] width 34 height 11
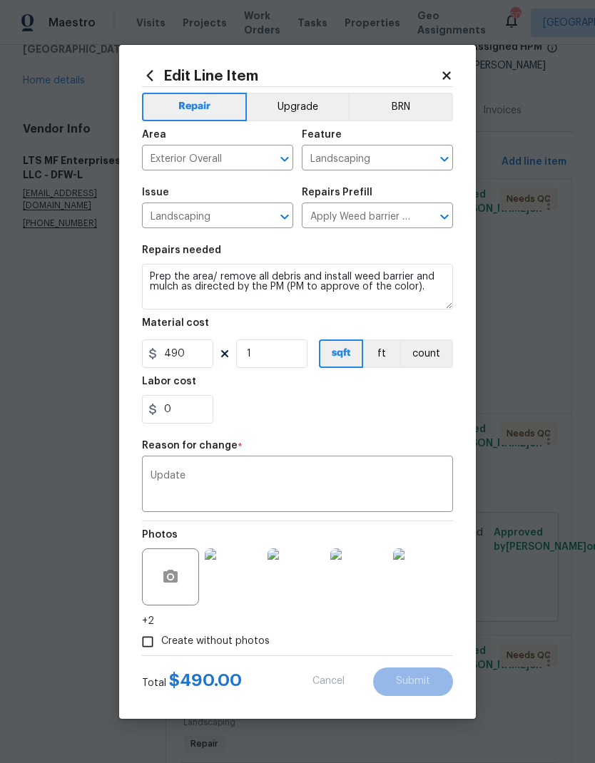
type input "550"
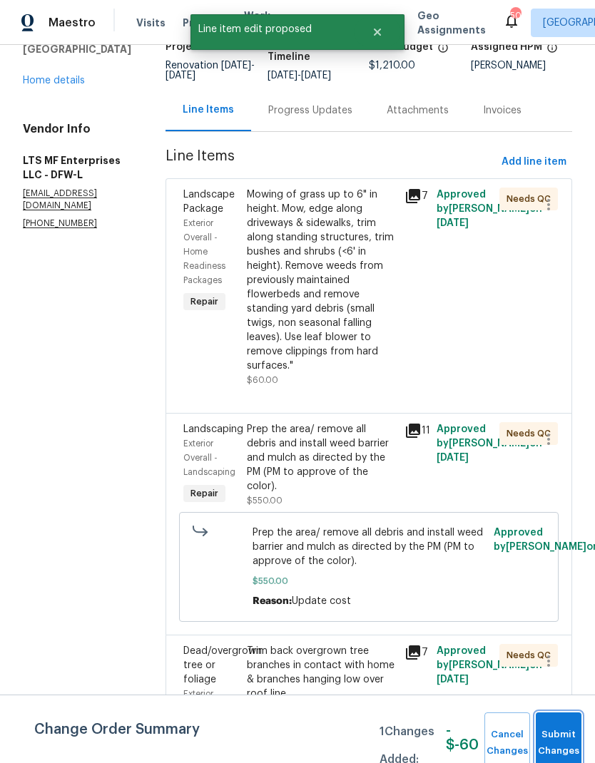
click at [561, 736] on button "Submit Changes" at bounding box center [558, 742] width 46 height 61
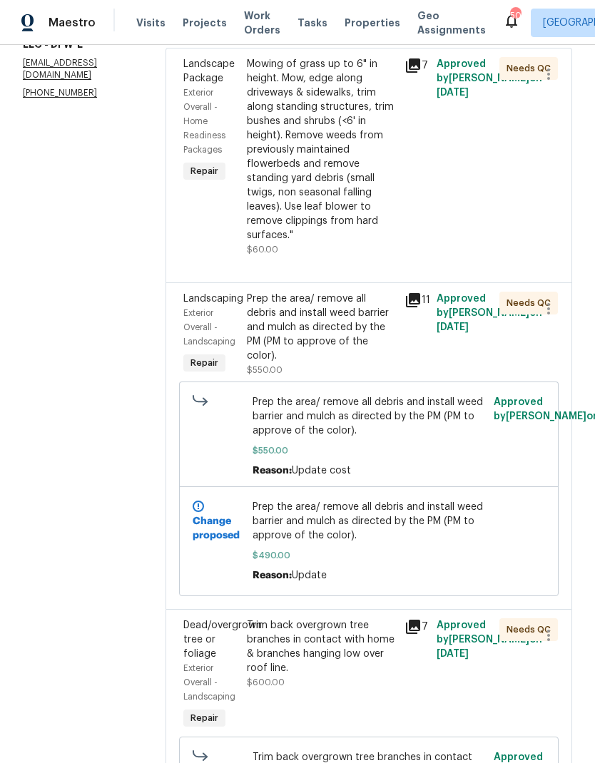
scroll to position [57, 0]
click at [294, 618] on div "Trim back overgrown tree branches in contact with home & branches hanging low o…" at bounding box center [322, 646] width 150 height 57
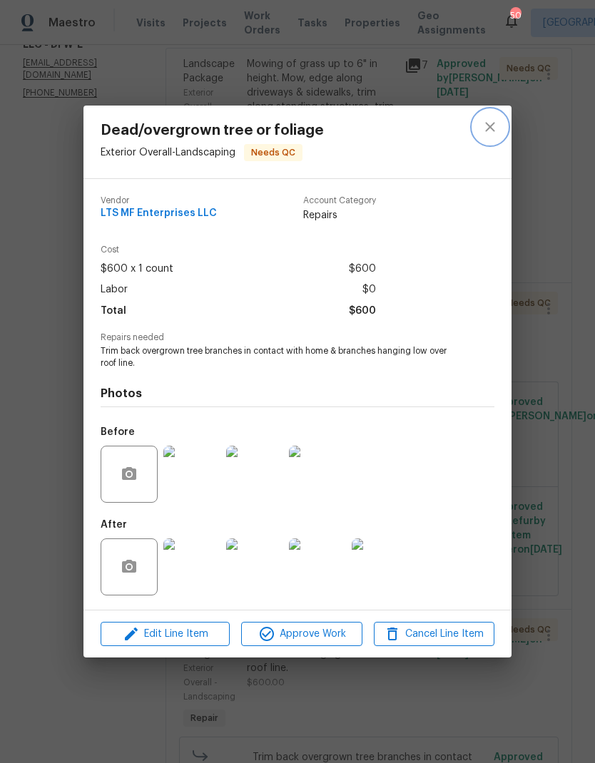
click at [491, 135] on button "close" at bounding box center [490, 127] width 34 height 34
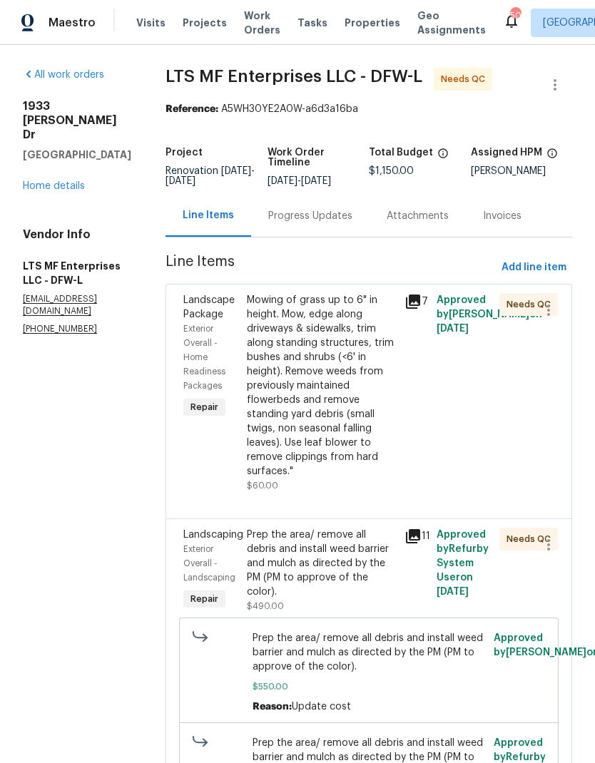
scroll to position [0, 0]
click at [43, 181] on link "Home details" at bounding box center [54, 186] width 62 height 10
